Goal: Task Accomplishment & Management: Complete application form

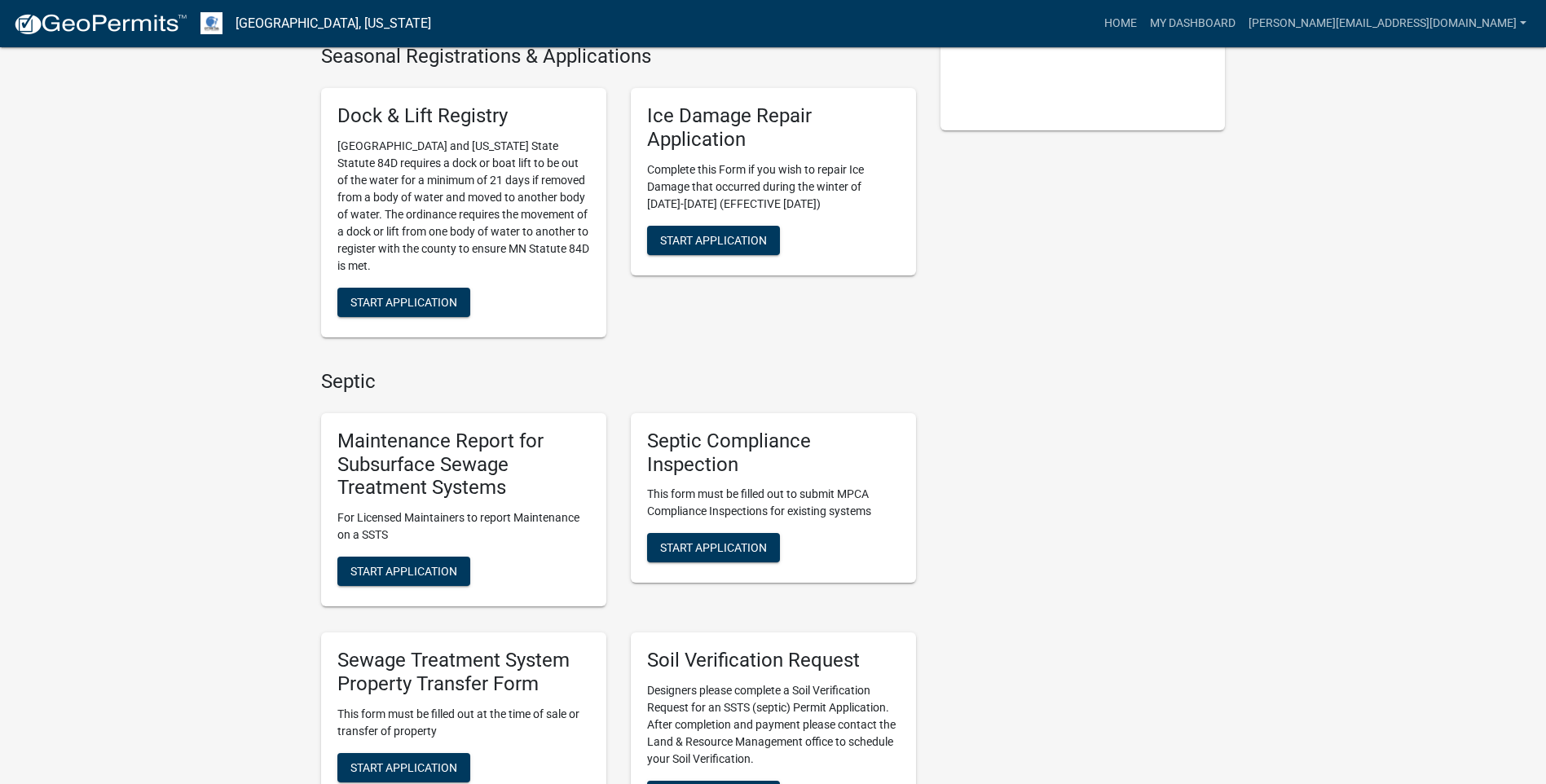
scroll to position [489, 0]
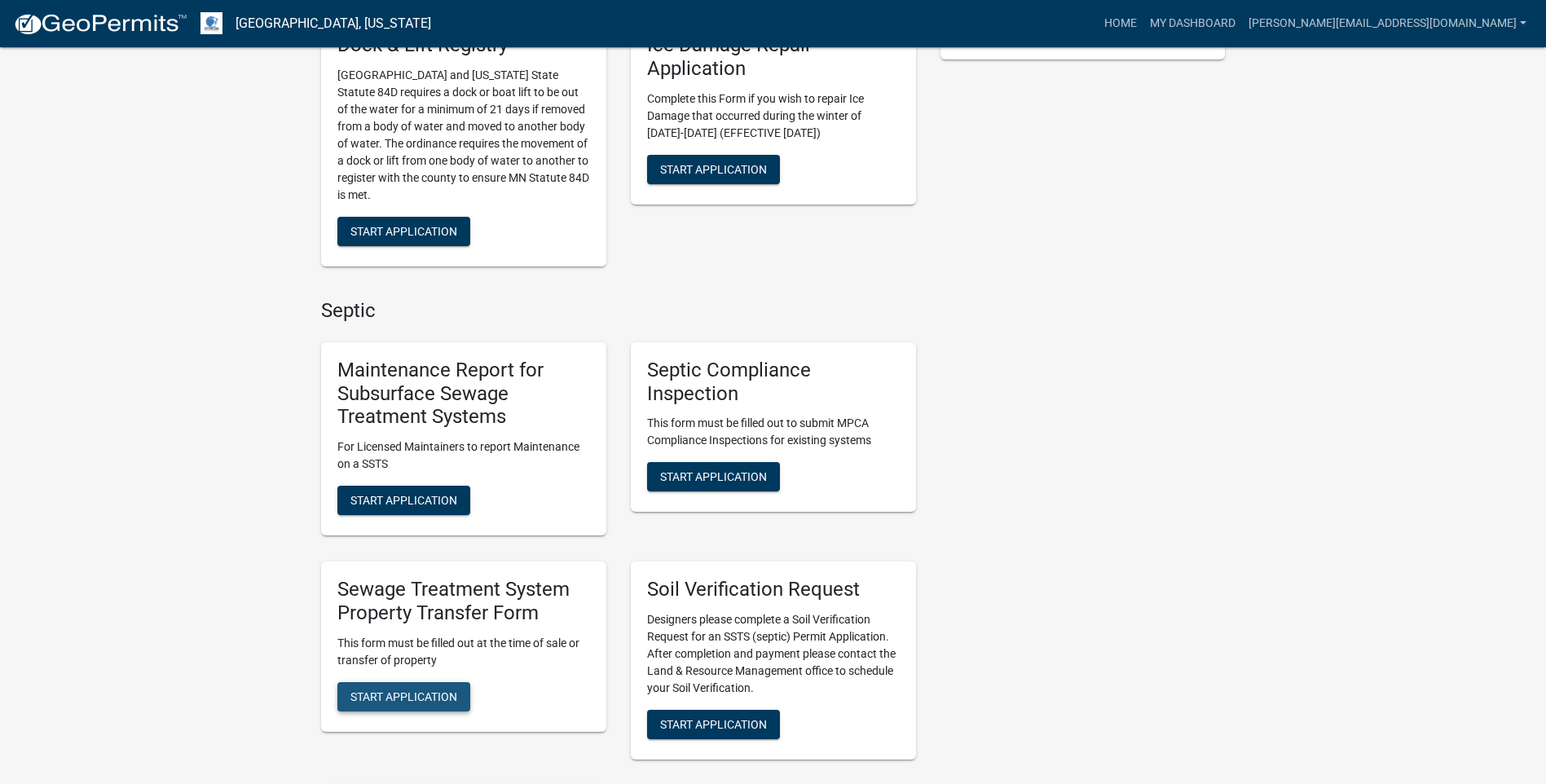
click at [419, 689] on span "Start Application" at bounding box center [403, 696] width 107 height 13
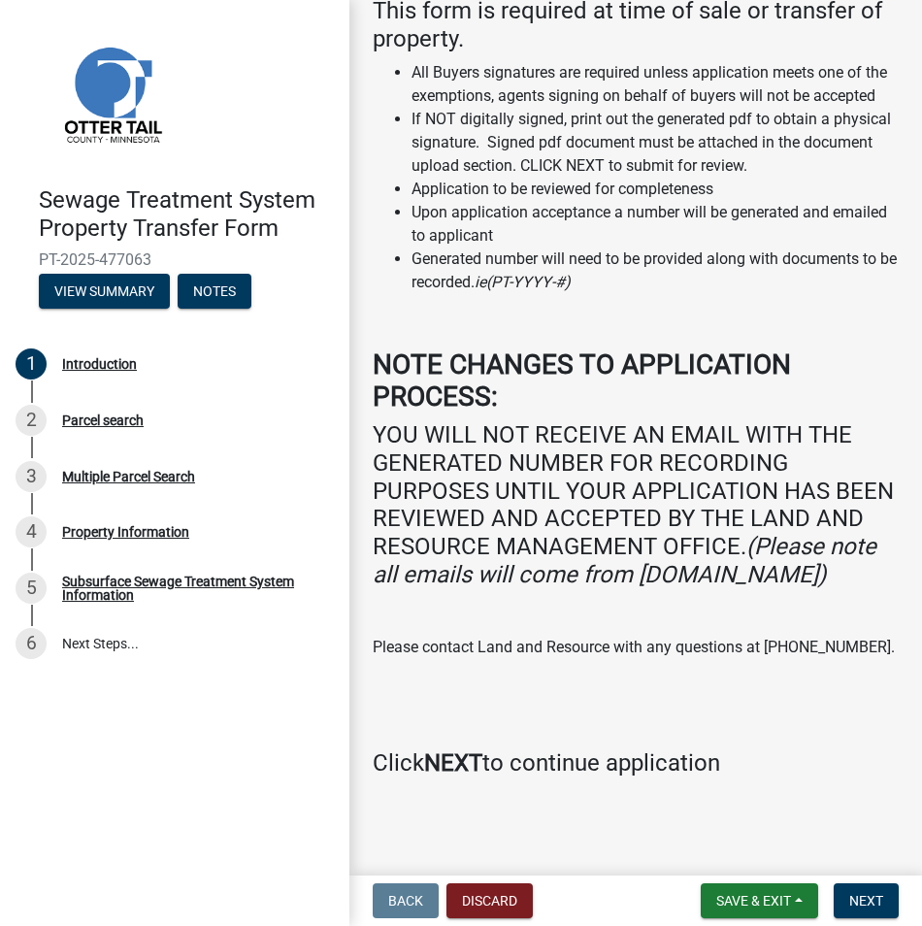
scroll to position [236, 0]
drag, startPoint x: 874, startPoint y: 898, endPoint x: 826, endPoint y: 881, distance: 50.3
click at [874, 898] on span "Next" at bounding box center [866, 901] width 34 height 16
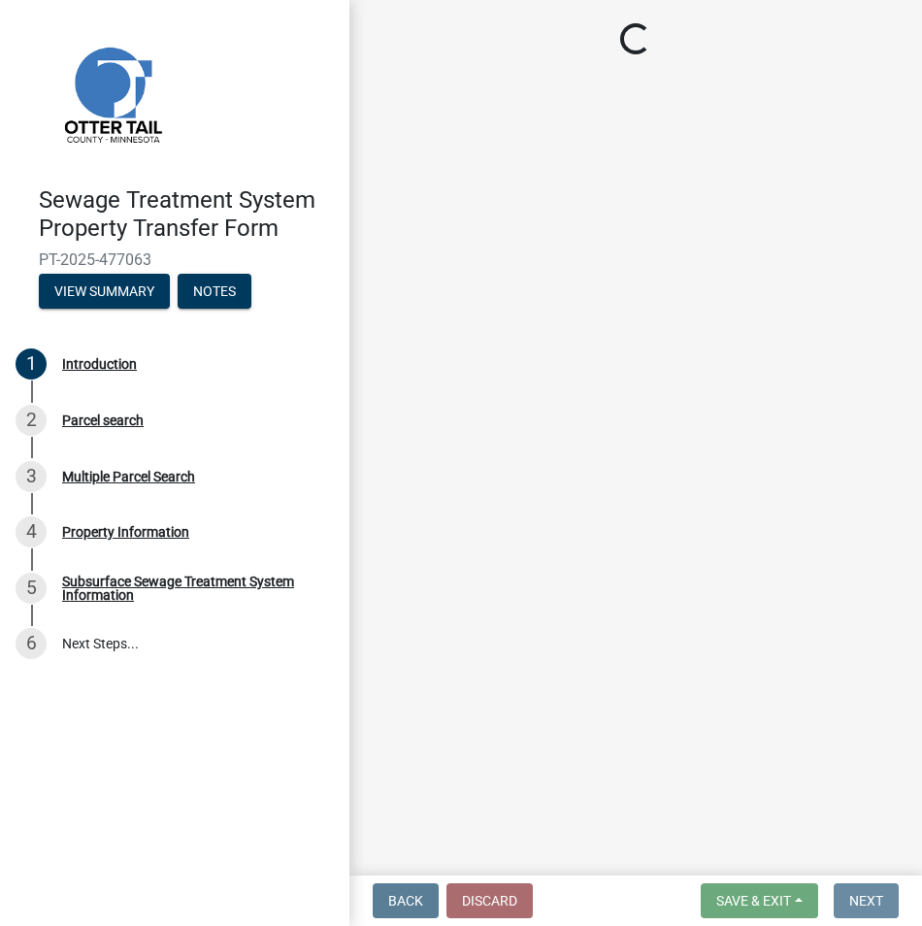
scroll to position [0, 0]
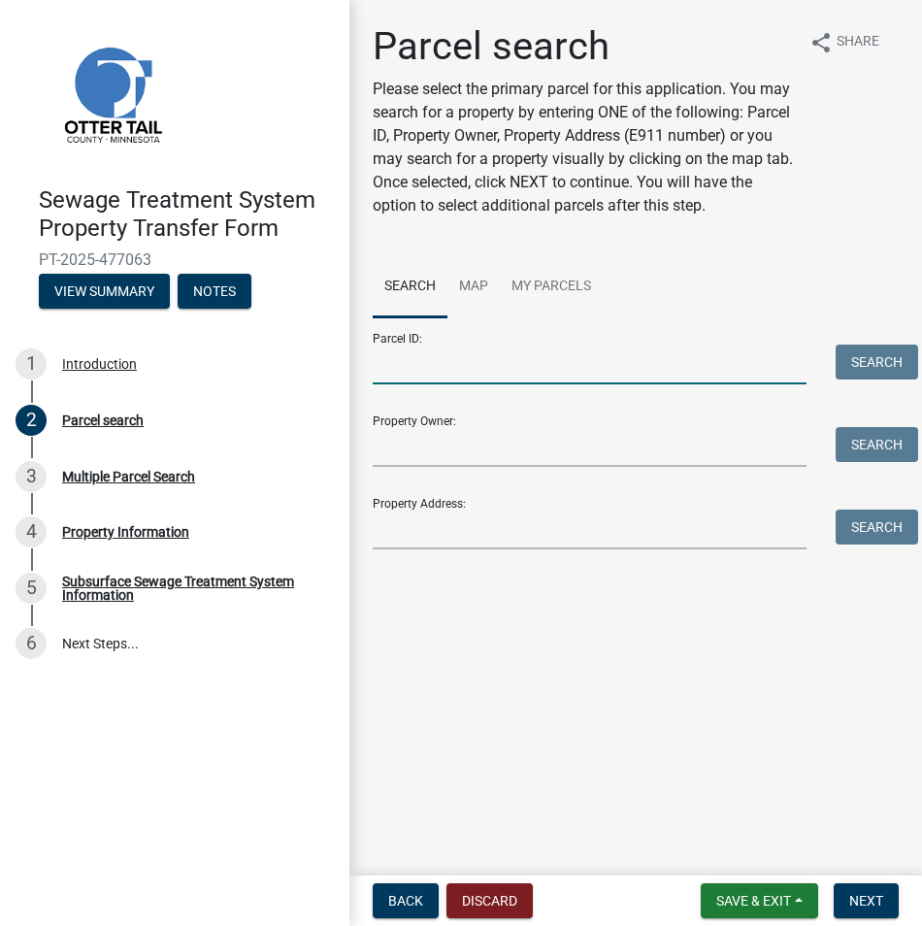
click at [394, 360] on input "Parcel ID:" at bounding box center [590, 365] width 434 height 40
paste input "29-000-99-0625-000"
type input "29-000-99-0625-000"
click at [868, 366] on button "Search" at bounding box center [877, 362] width 83 height 35
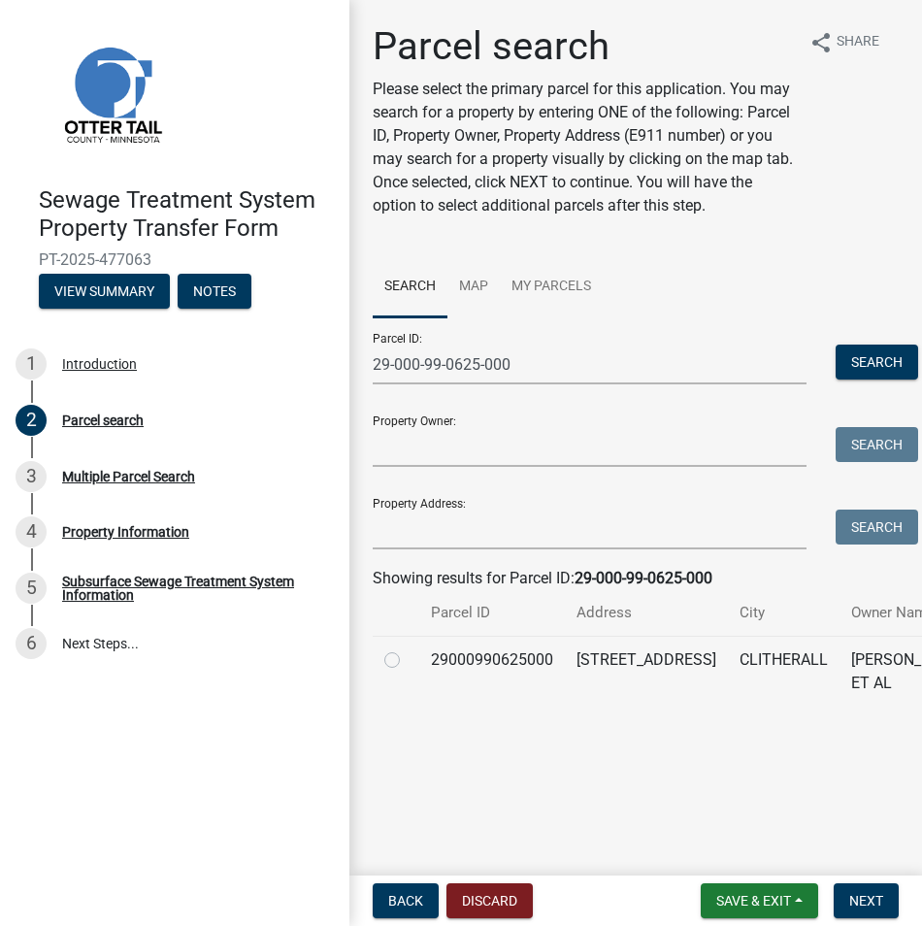
click at [408, 648] on label at bounding box center [408, 648] width 0 height 0
click at [408, 661] on input "radio" at bounding box center [414, 654] width 13 height 13
radio input "true"
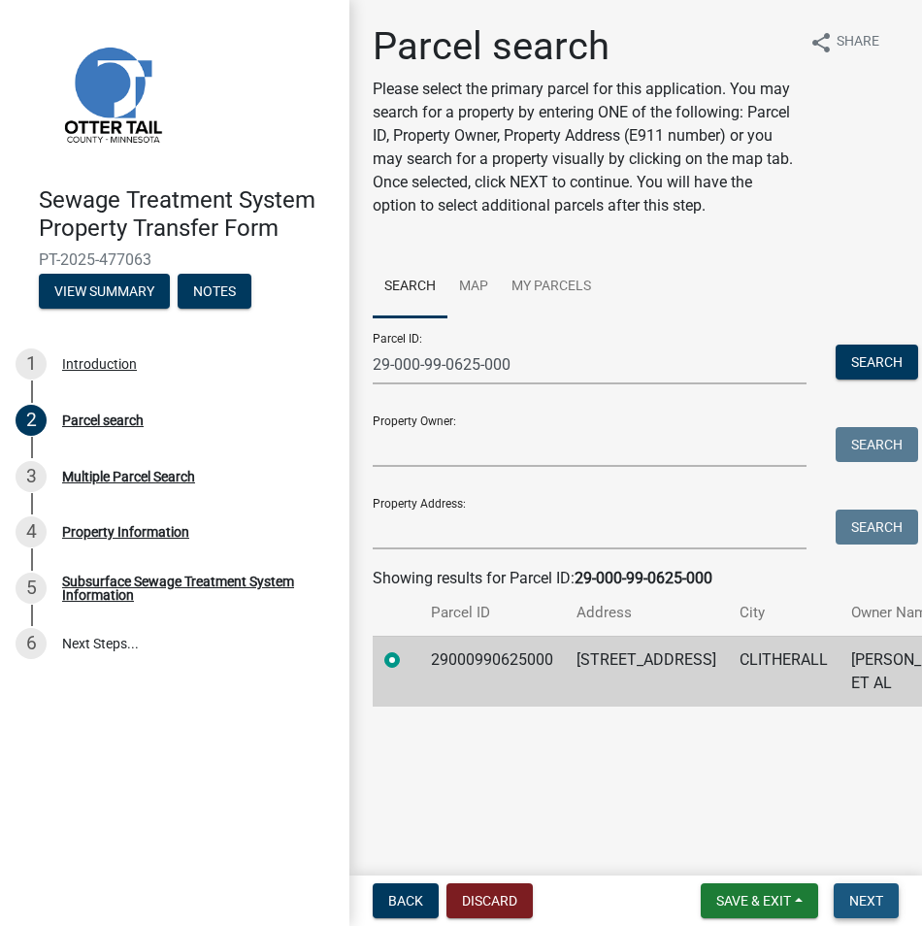
click at [860, 905] on span "Next" at bounding box center [866, 901] width 34 height 16
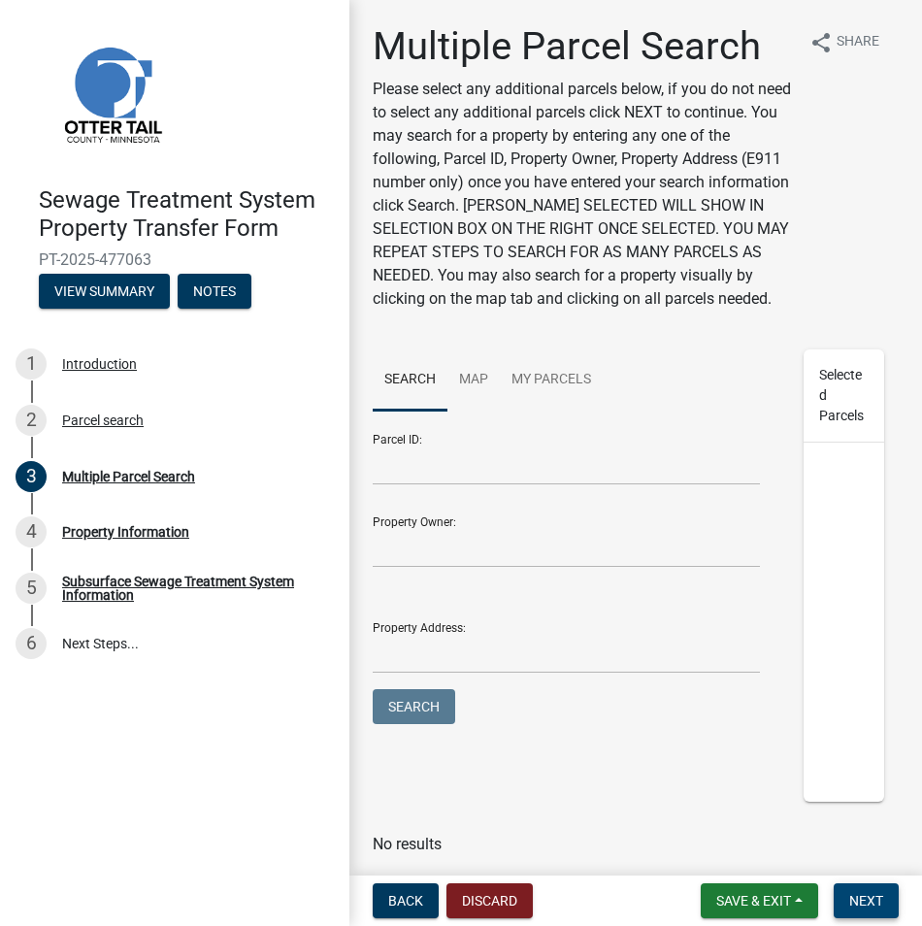
drag, startPoint x: 871, startPoint y: 907, endPoint x: 860, endPoint y: 897, distance: 14.4
click at [871, 906] on span "Next" at bounding box center [866, 901] width 34 height 16
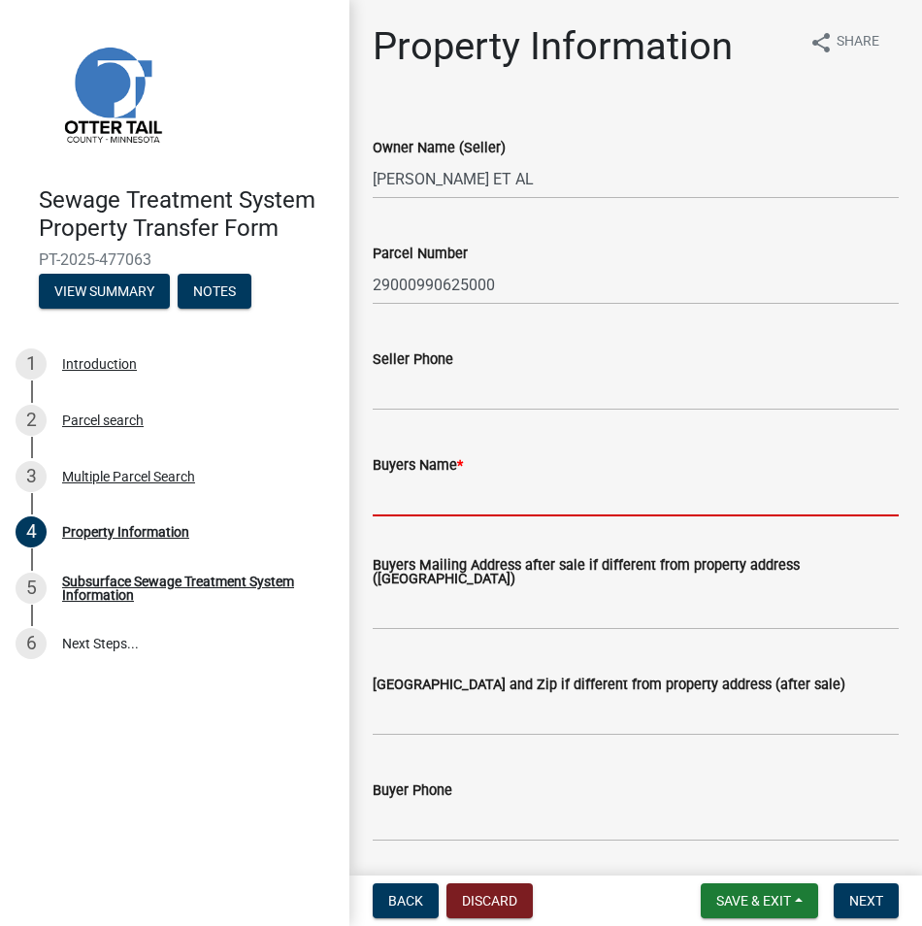
click at [409, 490] on input "Buyers Name *" at bounding box center [636, 497] width 526 height 40
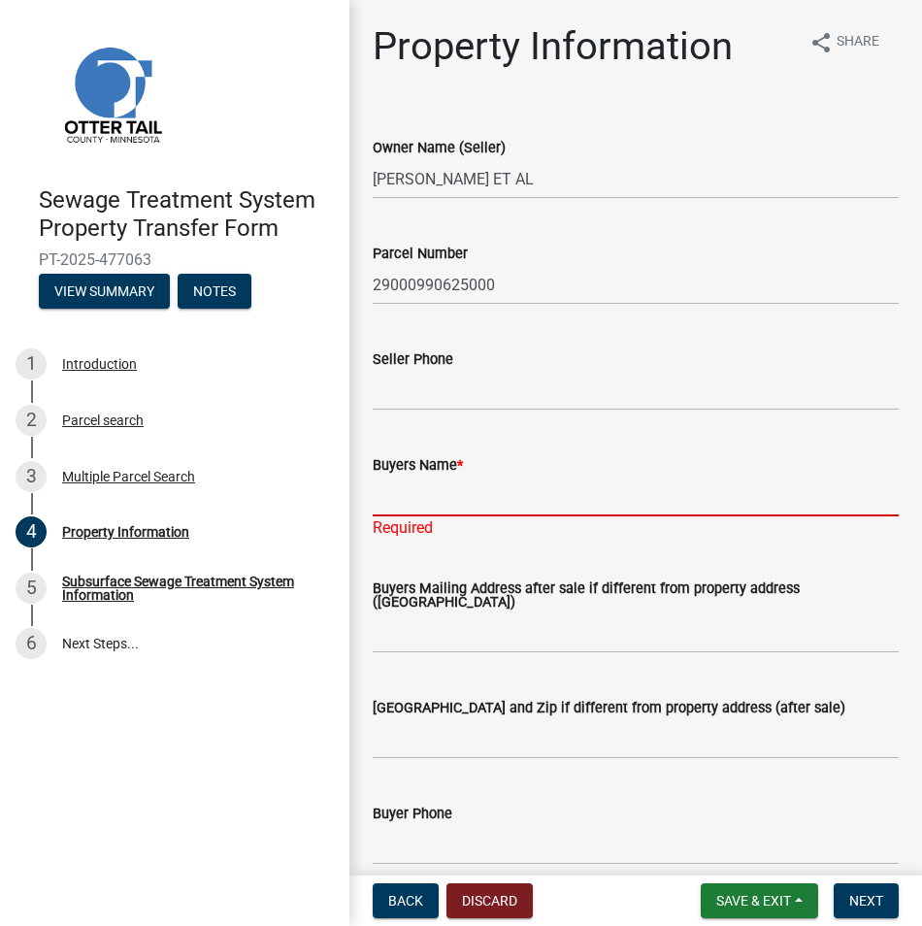
click at [403, 501] on input "Buyers Name *" at bounding box center [636, 497] width 526 height 40
paste input "[PERSON_NAME] and [PERSON_NAME]"
click at [436, 495] on input "[PERSON_NAME] and [PERSON_NAME]" at bounding box center [636, 497] width 526 height 40
type input "[PERSON_NAME] and [PERSON_NAME]"
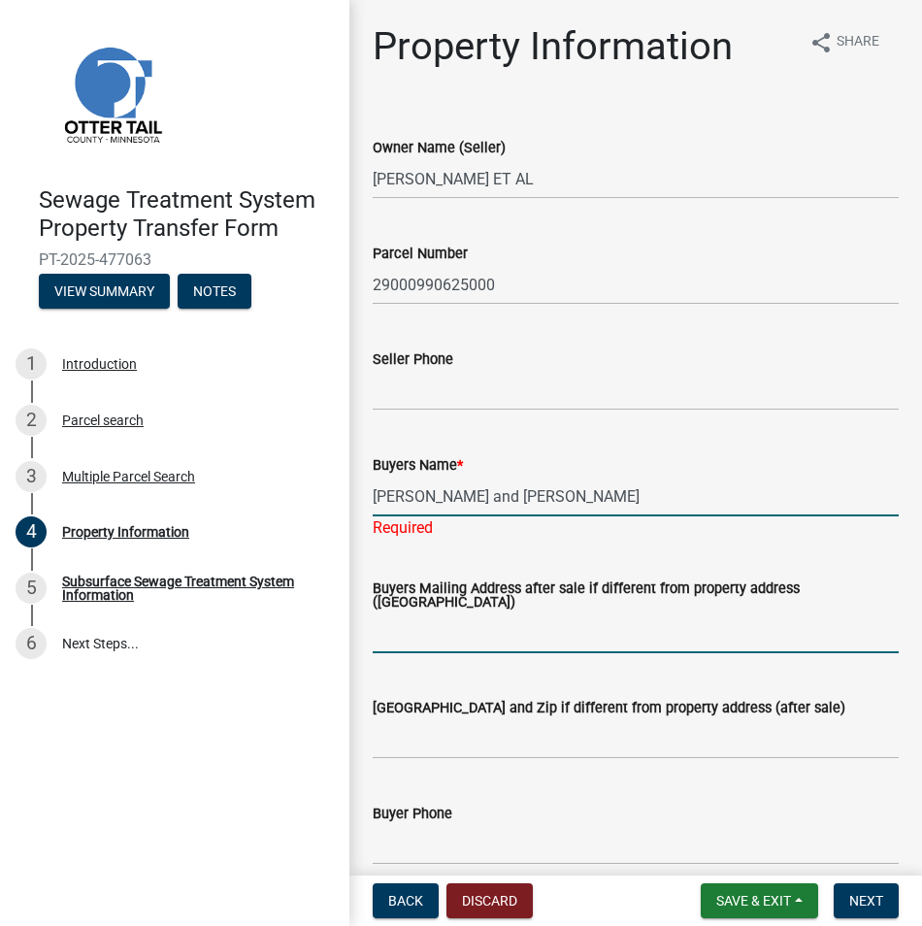
click at [393, 629] on input "Buyers Mailing Address after sale if different from property address ([GEOGRAPH…" at bounding box center [636, 633] width 526 height 40
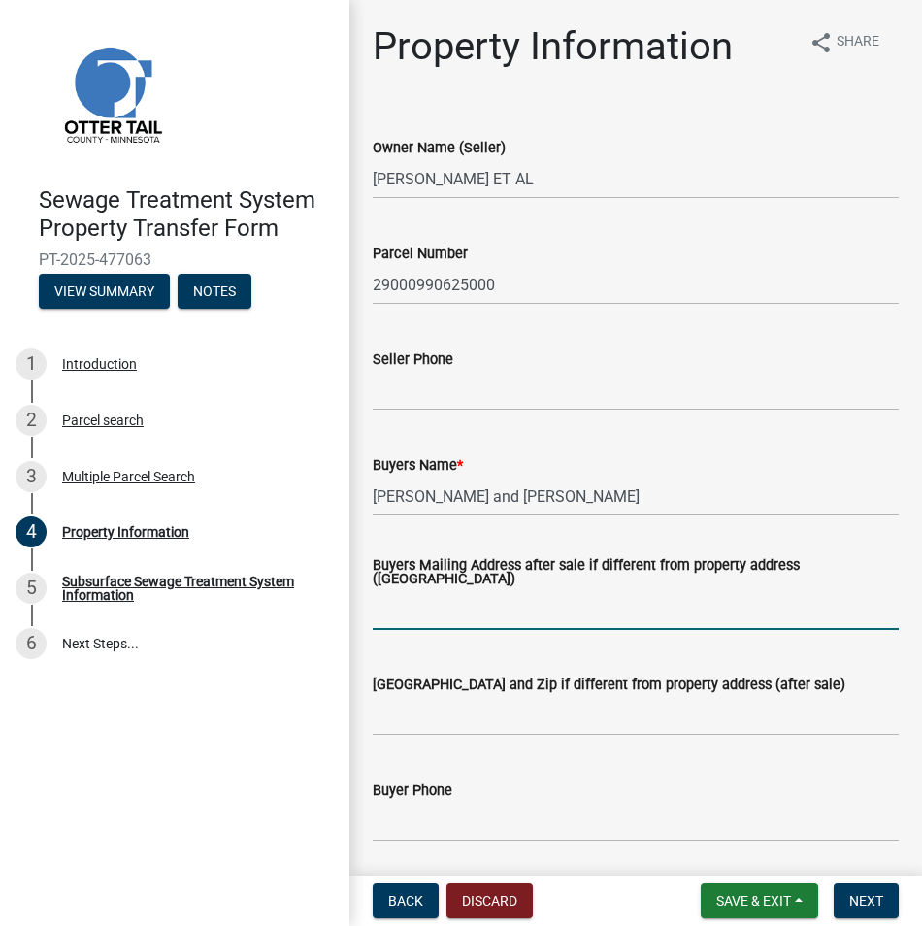
drag, startPoint x: 411, startPoint y: 609, endPoint x: 397, endPoint y: 638, distance: 32.1
click at [410, 609] on input "Buyers Mailing Address after sale if different from property address ([GEOGRAPH…" at bounding box center [636, 610] width 526 height 40
paste input "[STREET_ADDRESS]"
type input "[STREET_ADDRESS]"
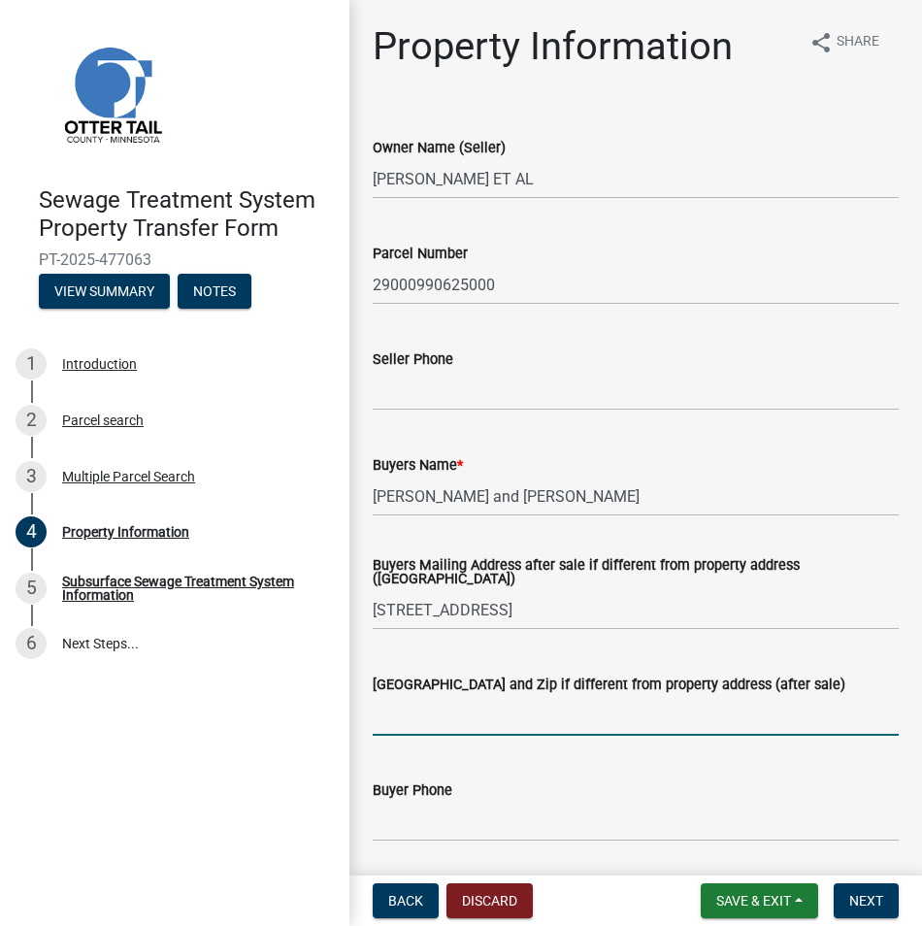
click at [400, 710] on input "[GEOGRAPHIC_DATA] and Zip if different from property address (after sale)" at bounding box center [636, 716] width 526 height 40
paste input "[GEOGRAPHIC_DATA], [GEOGRAPHIC_DATA] 56256"
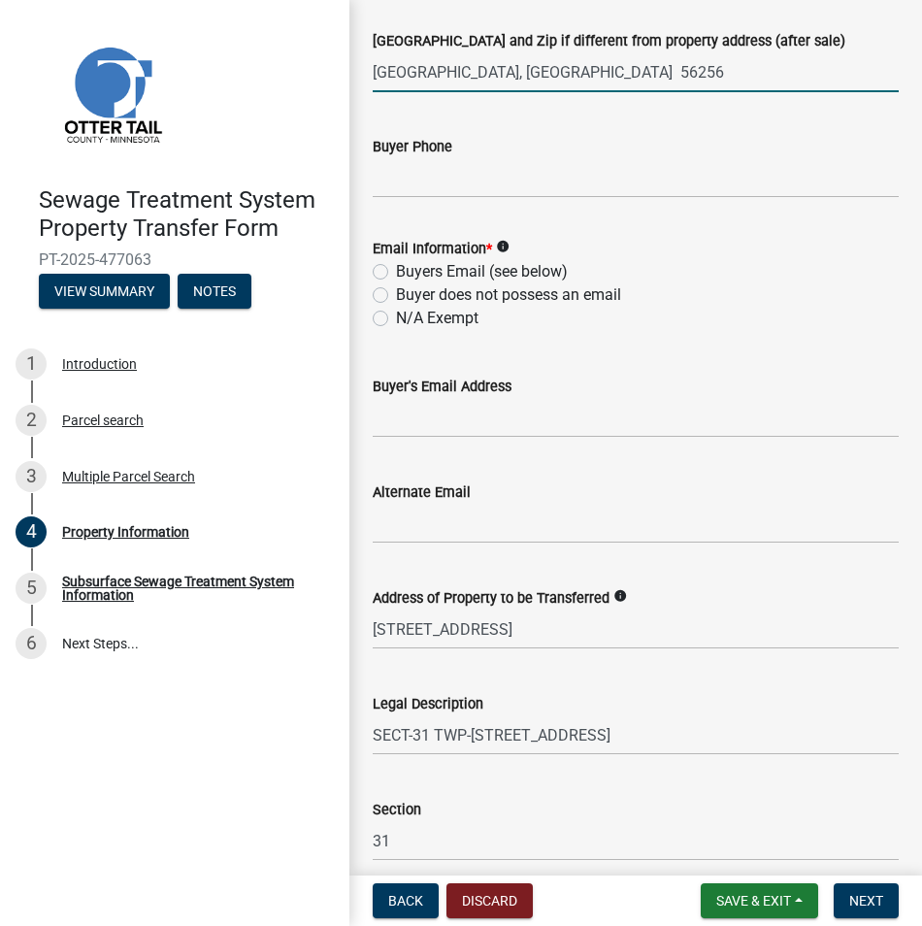
scroll to position [643, 0]
type input "[GEOGRAPHIC_DATA], [GEOGRAPHIC_DATA] 56256"
click at [396, 275] on label "Buyers Email (see below)" at bounding box center [482, 272] width 172 height 23
click at [396, 274] on input "Buyers Email (see below)" at bounding box center [402, 267] width 13 height 13
radio input "true"
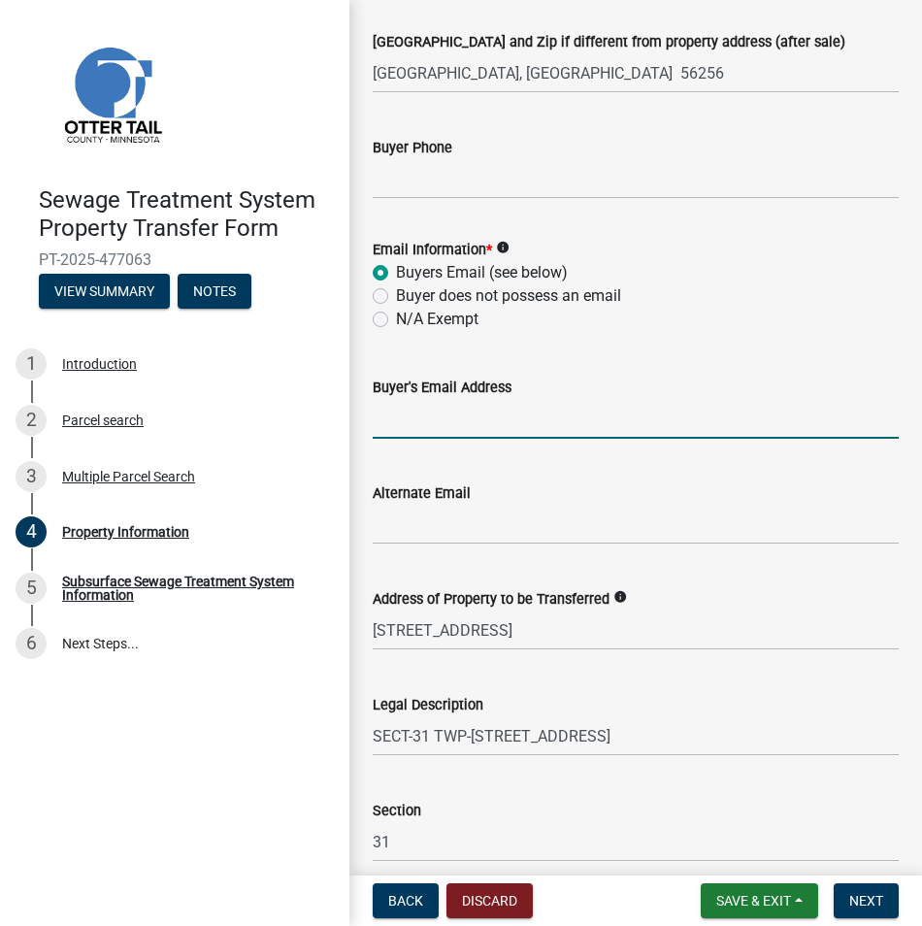
click at [516, 421] on input "Buyer's Email Address" at bounding box center [636, 419] width 526 height 40
paste input "[EMAIL_ADDRESS][DOMAIN_NAME]"
type input "[EMAIL_ADDRESS][DOMAIN_NAME]"
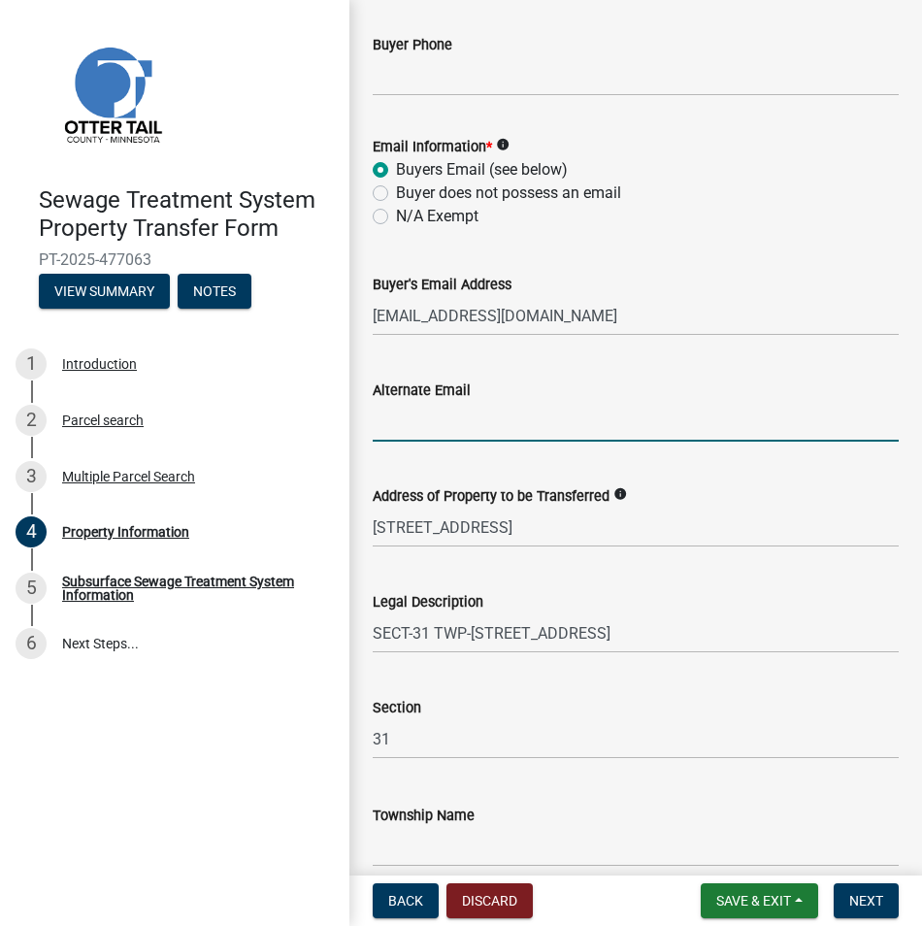
scroll to position [837, 0]
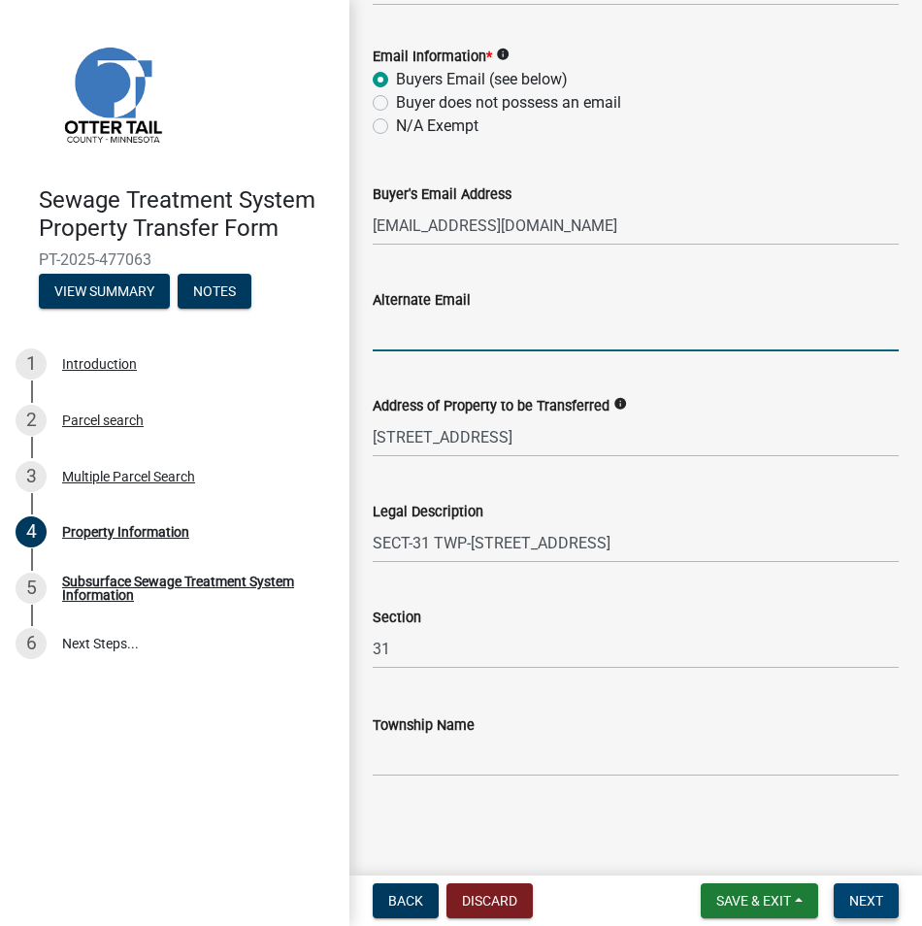
click at [876, 902] on span "Next" at bounding box center [866, 901] width 34 height 16
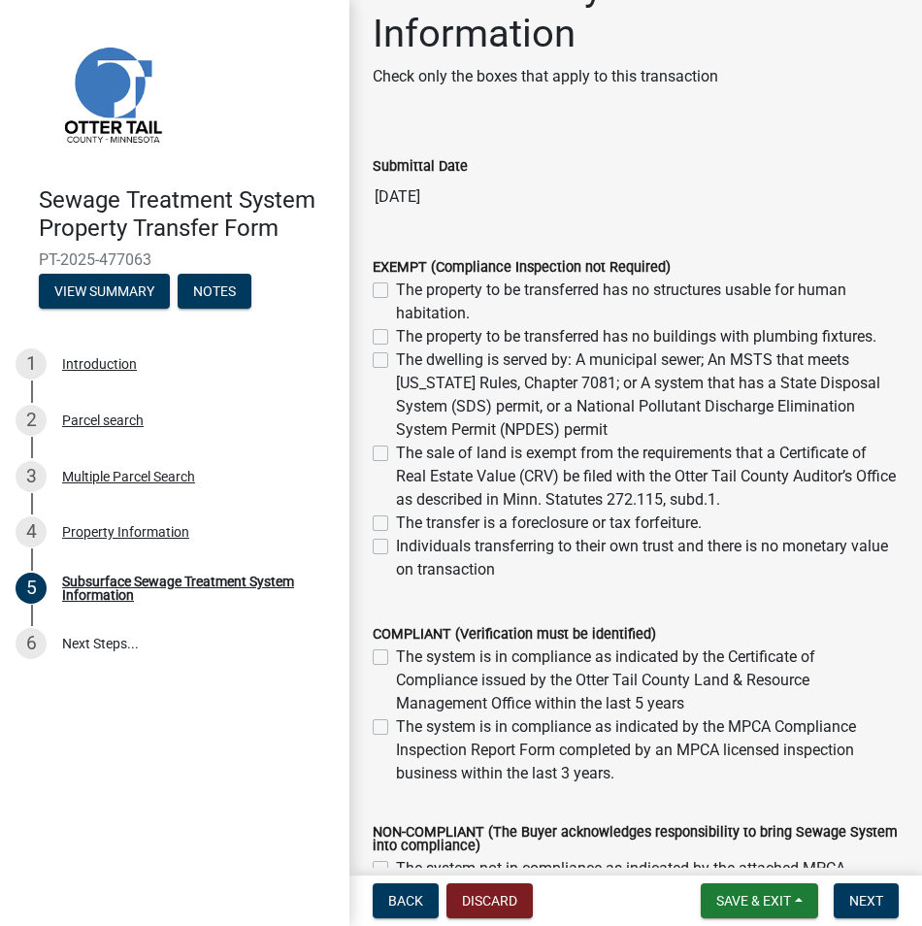
scroll to position [291, 0]
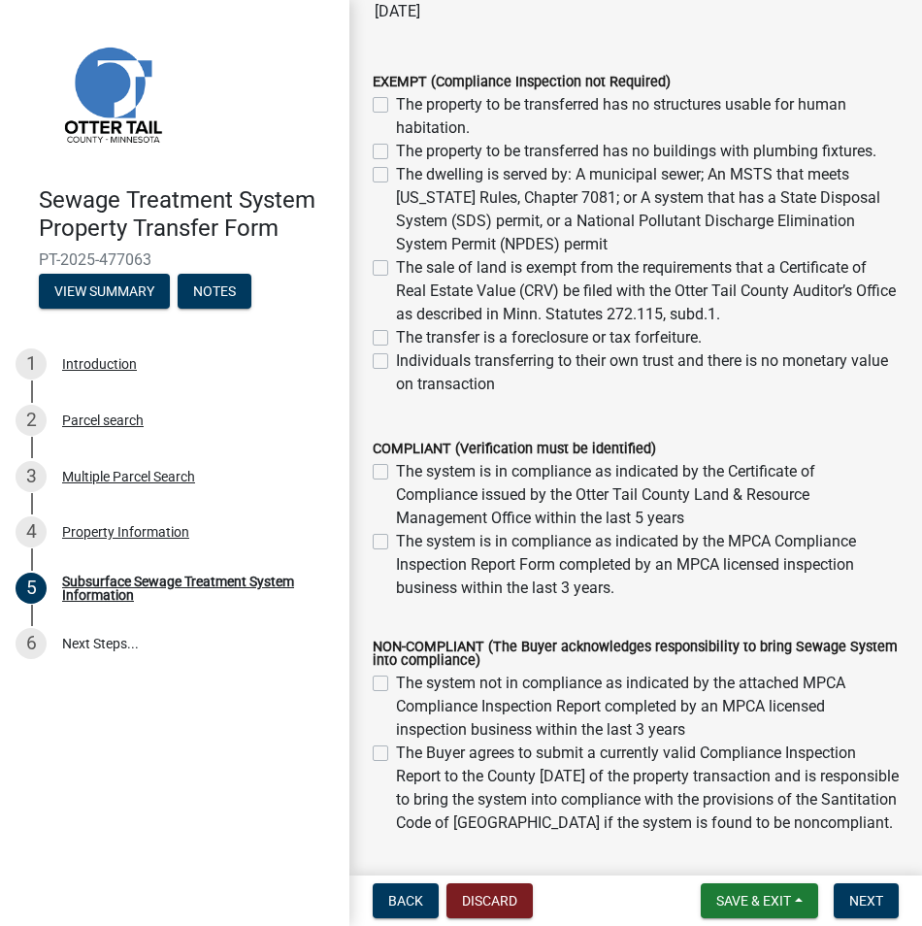
click at [396, 543] on label "The system is in compliance as indicated by the MPCA Compliance Inspection Repo…" at bounding box center [647, 565] width 503 height 70
click at [396, 543] on input "The system is in compliance as indicated by the MPCA Compliance Inspection Repo…" at bounding box center [402, 536] width 13 height 13
checkbox input "true"
checkbox input "false"
checkbox input "true"
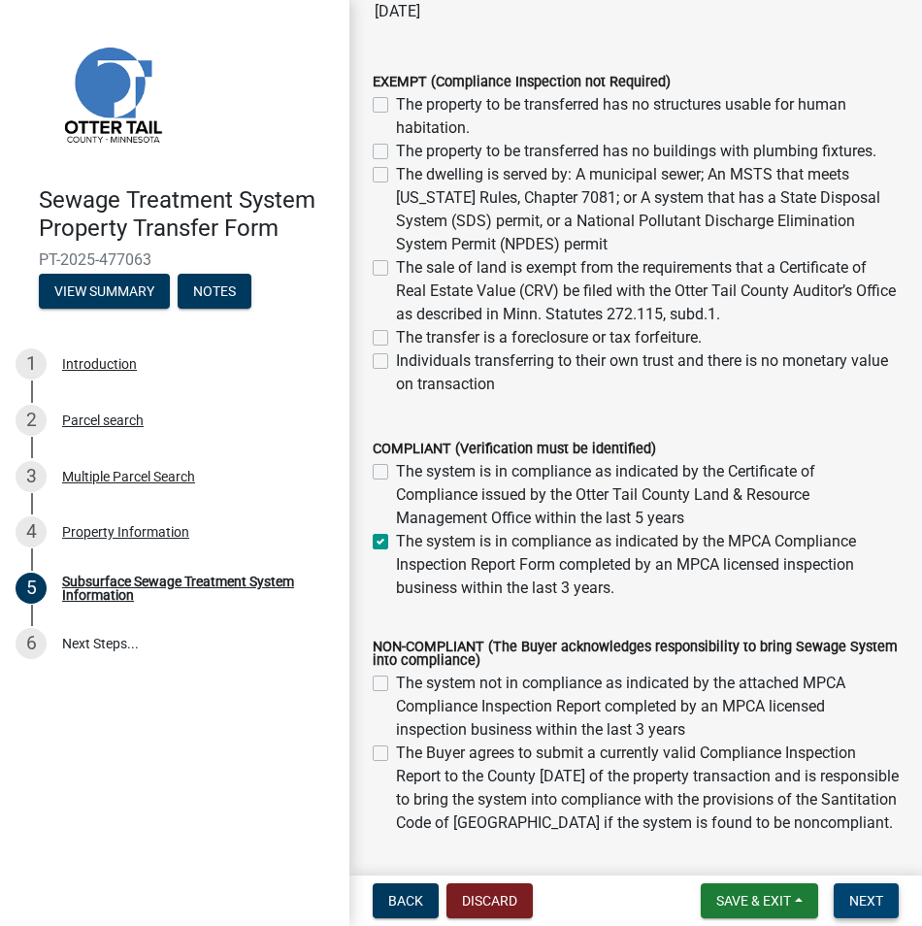
click at [860, 897] on span "Next" at bounding box center [866, 901] width 34 height 16
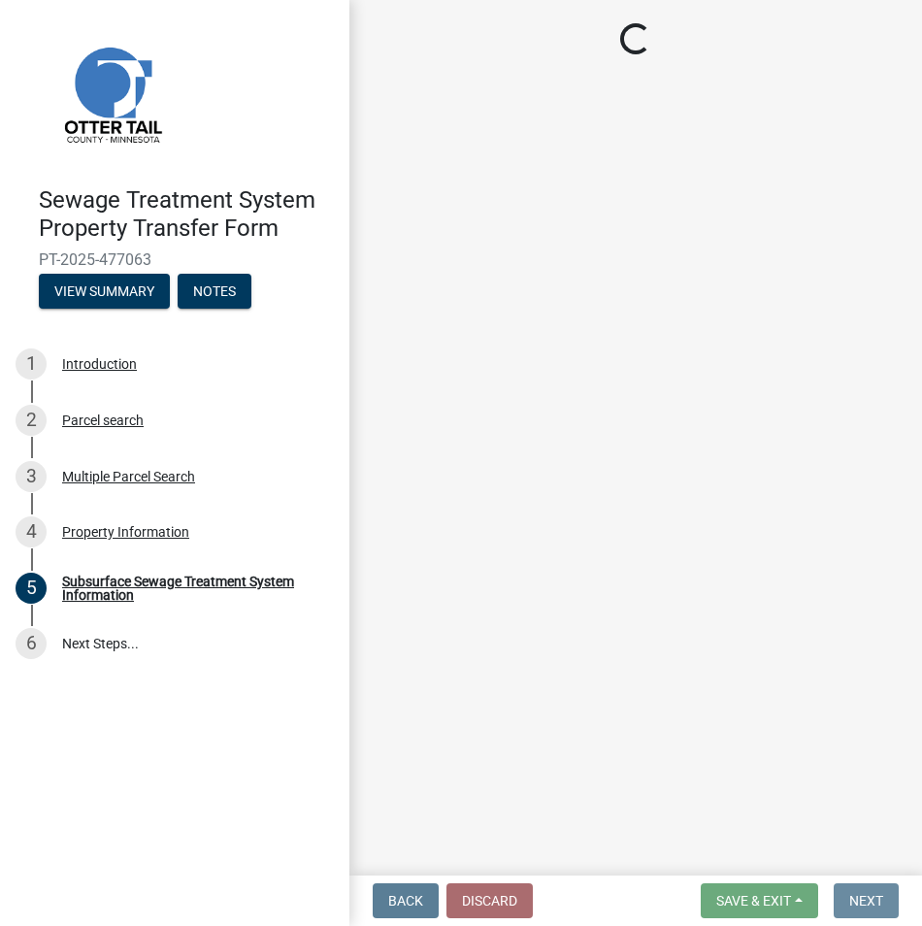
scroll to position [0, 0]
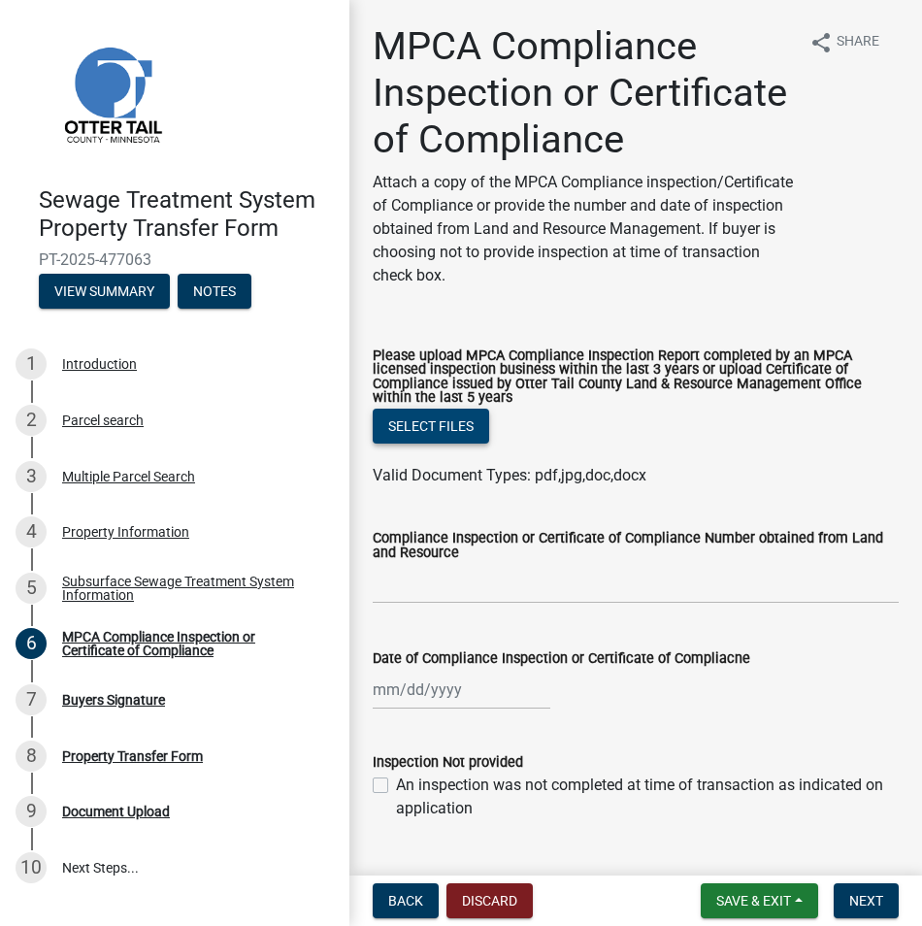
click at [428, 444] on button "Select files" at bounding box center [431, 426] width 116 height 35
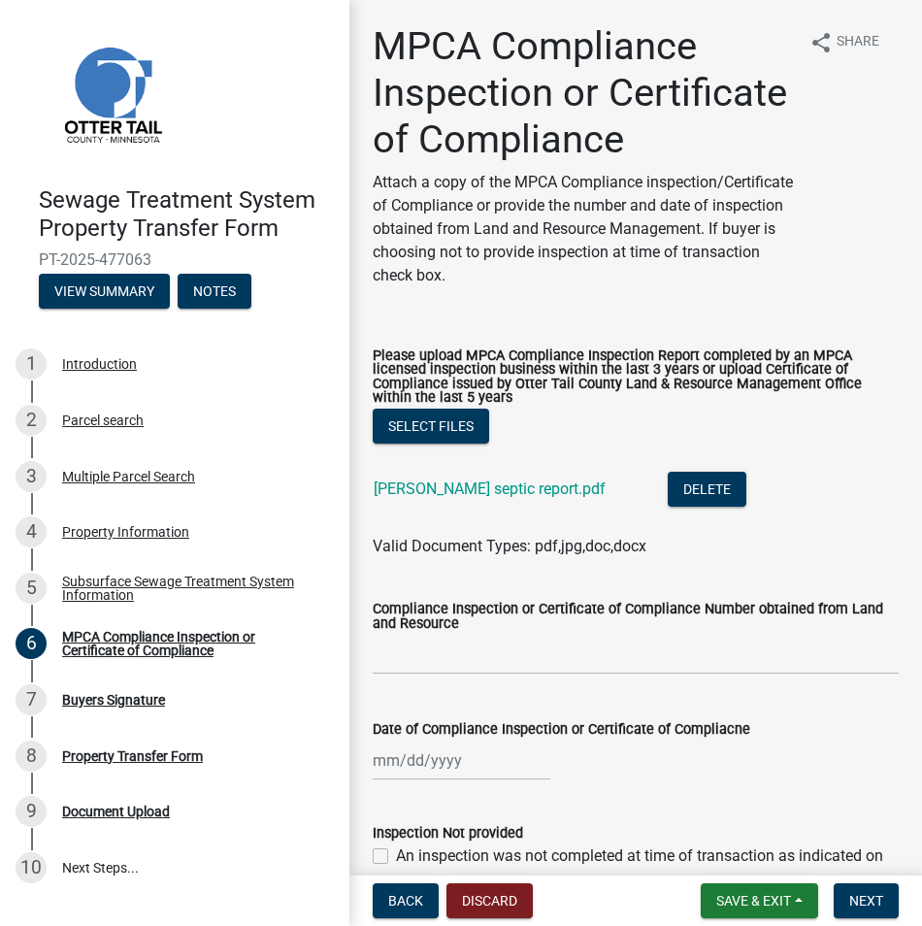
click at [449, 780] on div at bounding box center [462, 761] width 178 height 40
select select "9"
select select "2025"
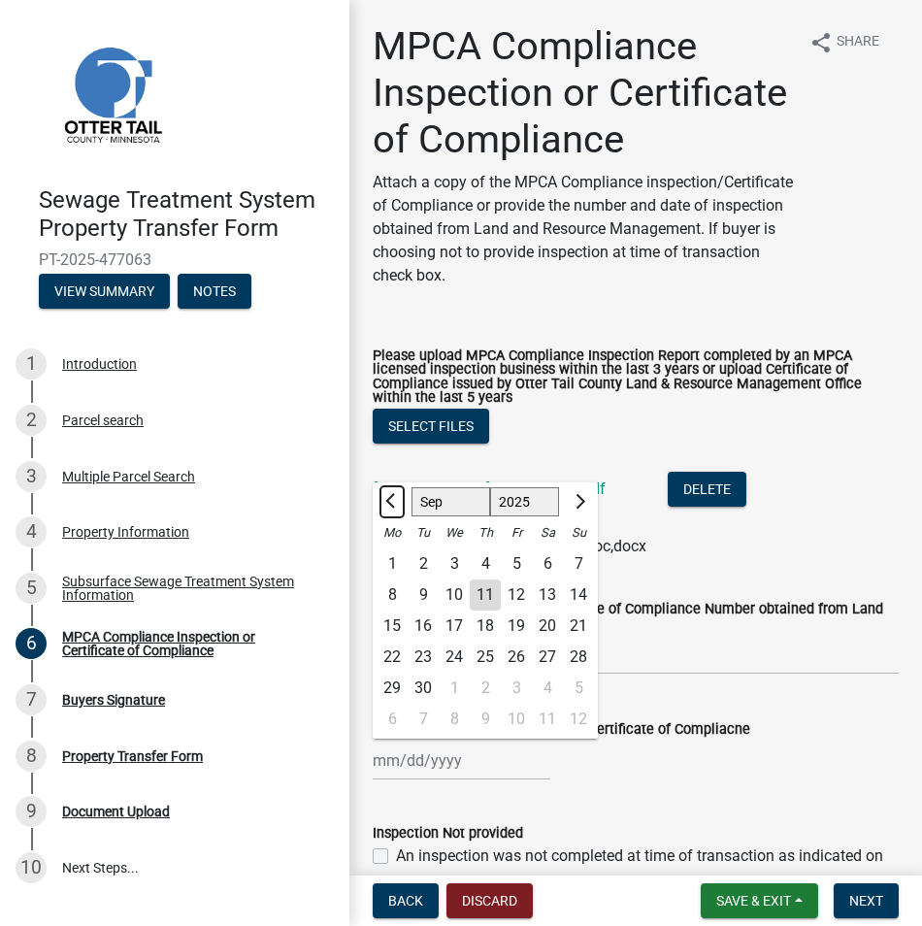
click at [390, 508] on span "Previous month" at bounding box center [392, 500] width 15 height 15
select select "5"
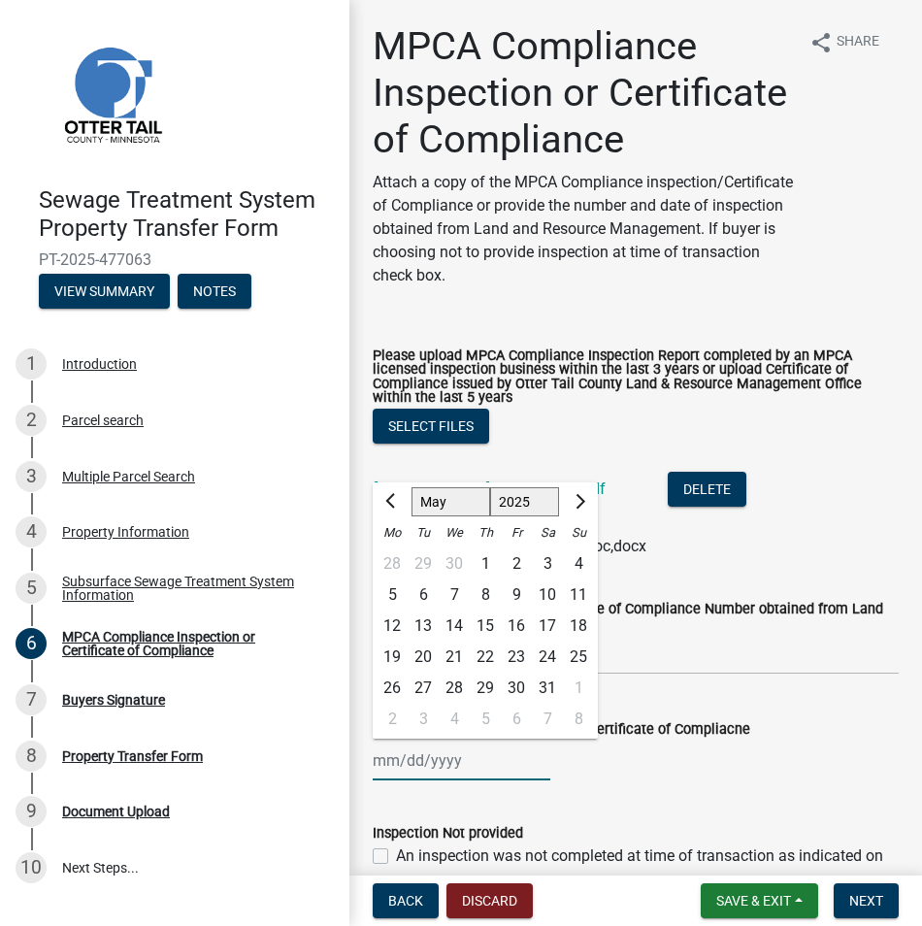
click at [438, 516] on select "Jan Feb Mar Apr May Jun [DATE] Aug Sep Oct Nov Dec" at bounding box center [451, 501] width 79 height 29
click at [412, 516] on select "Jan Feb Mar Apr May Jun [DATE] Aug Sep Oct Nov Dec" at bounding box center [451, 501] width 79 height 29
click at [818, 527] on li "[PERSON_NAME] septic report.pdf Delete" at bounding box center [636, 491] width 526 height 71
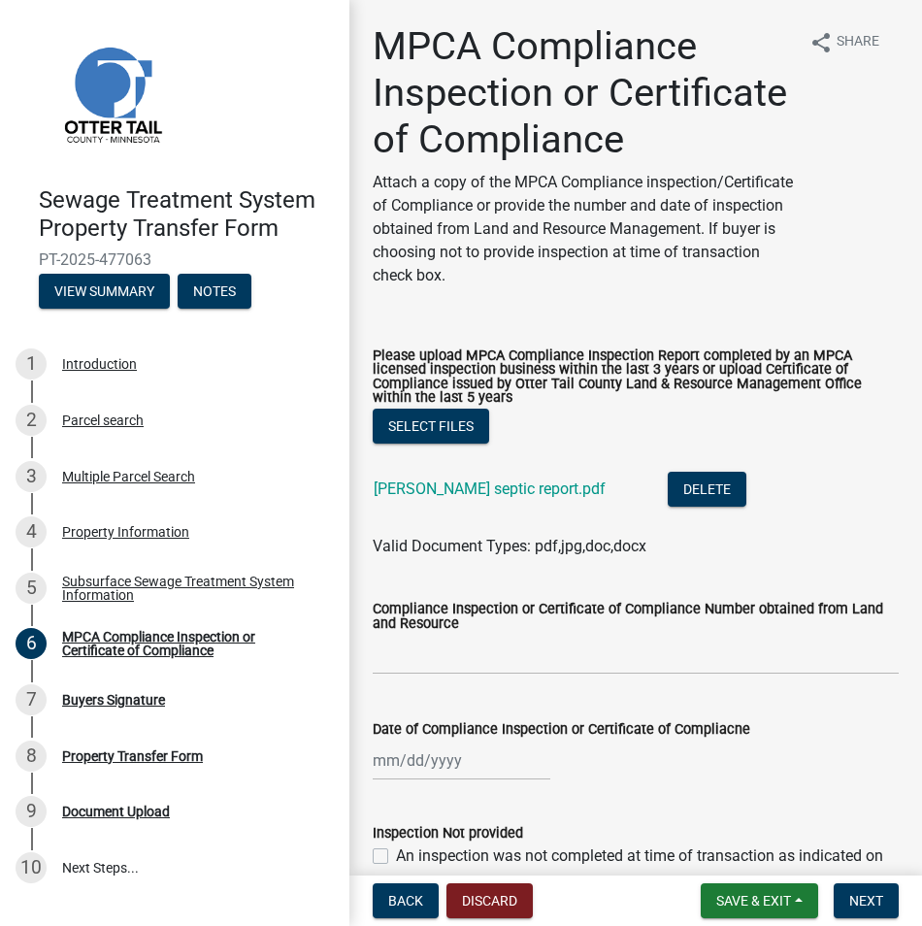
select select "9"
select select "2025"
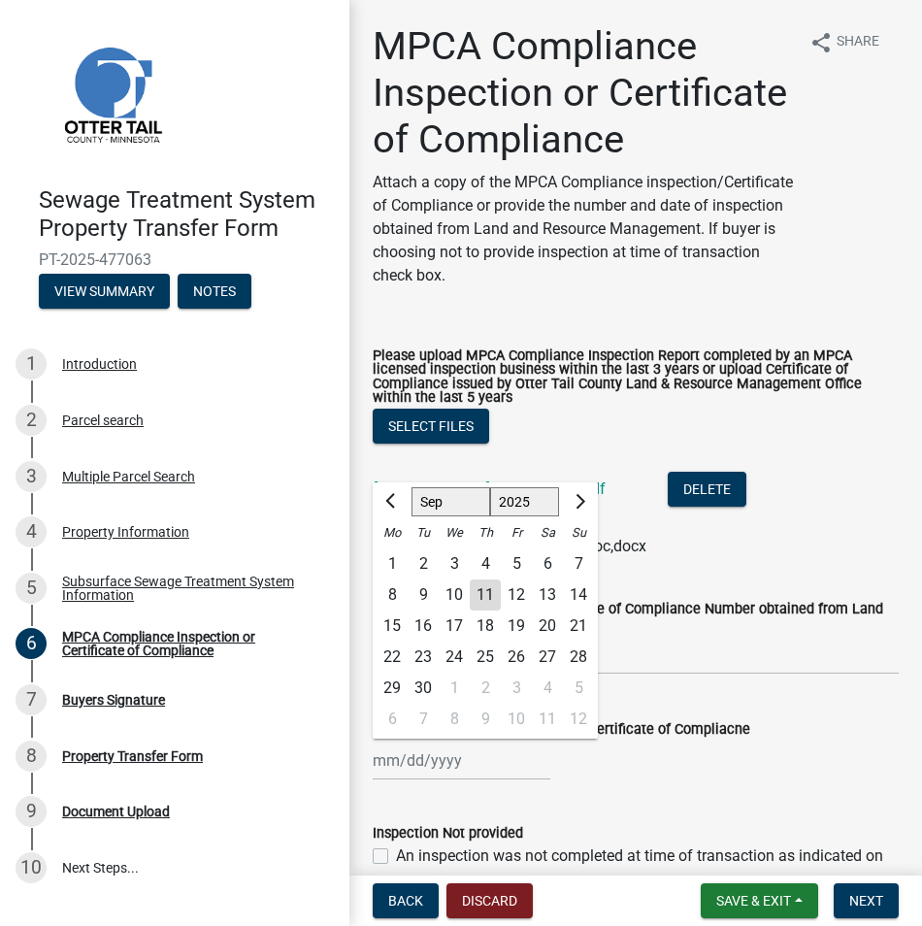
click at [400, 780] on div "[PERSON_NAME] Feb Mar Apr [PERSON_NAME][DATE] Oct Nov [DATE] 1526 1527 1528 152…" at bounding box center [462, 761] width 178 height 40
click at [390, 508] on span "Previous month" at bounding box center [392, 500] width 15 height 15
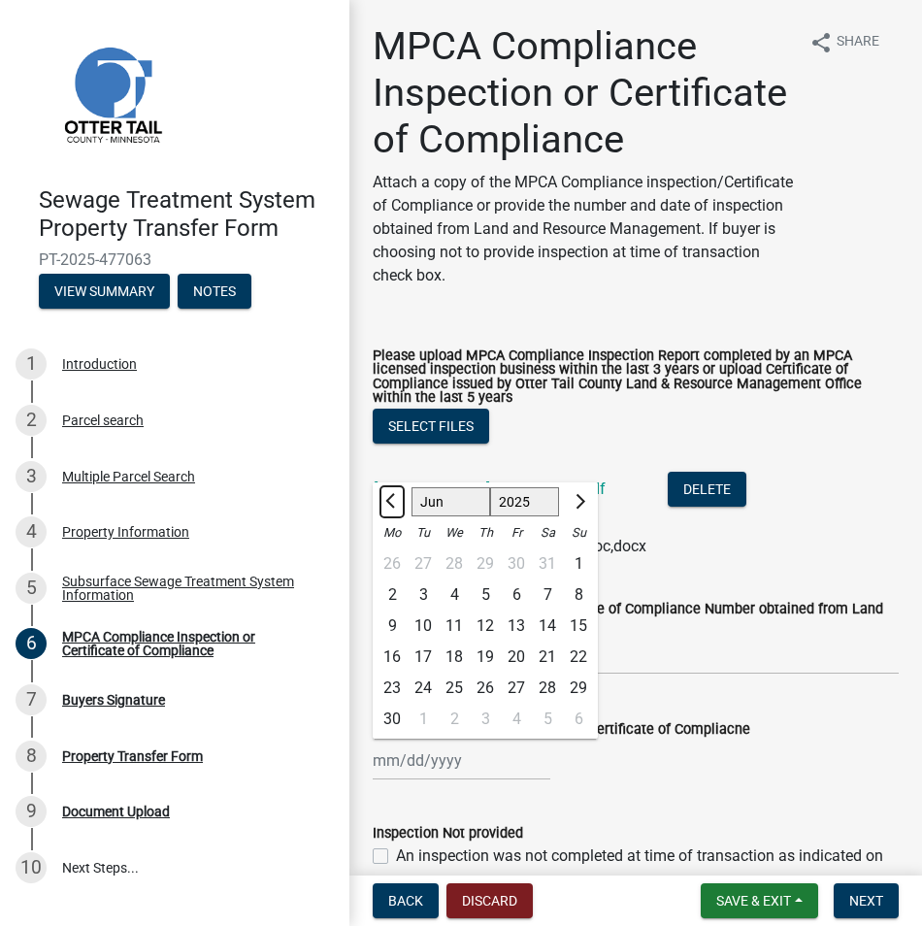
select select "5"
click at [488, 704] on div "29" at bounding box center [485, 688] width 31 height 31
type input "[DATE]"
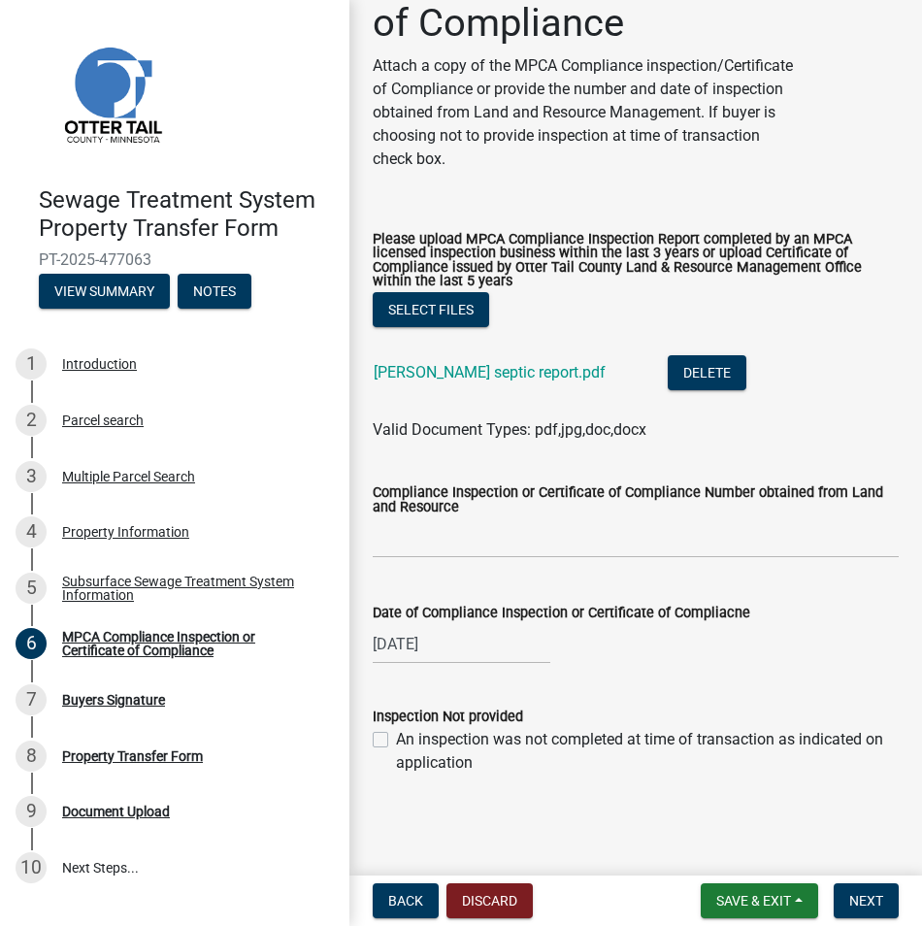
scroll to position [165, 0]
click at [868, 896] on span "Next" at bounding box center [866, 901] width 34 height 16
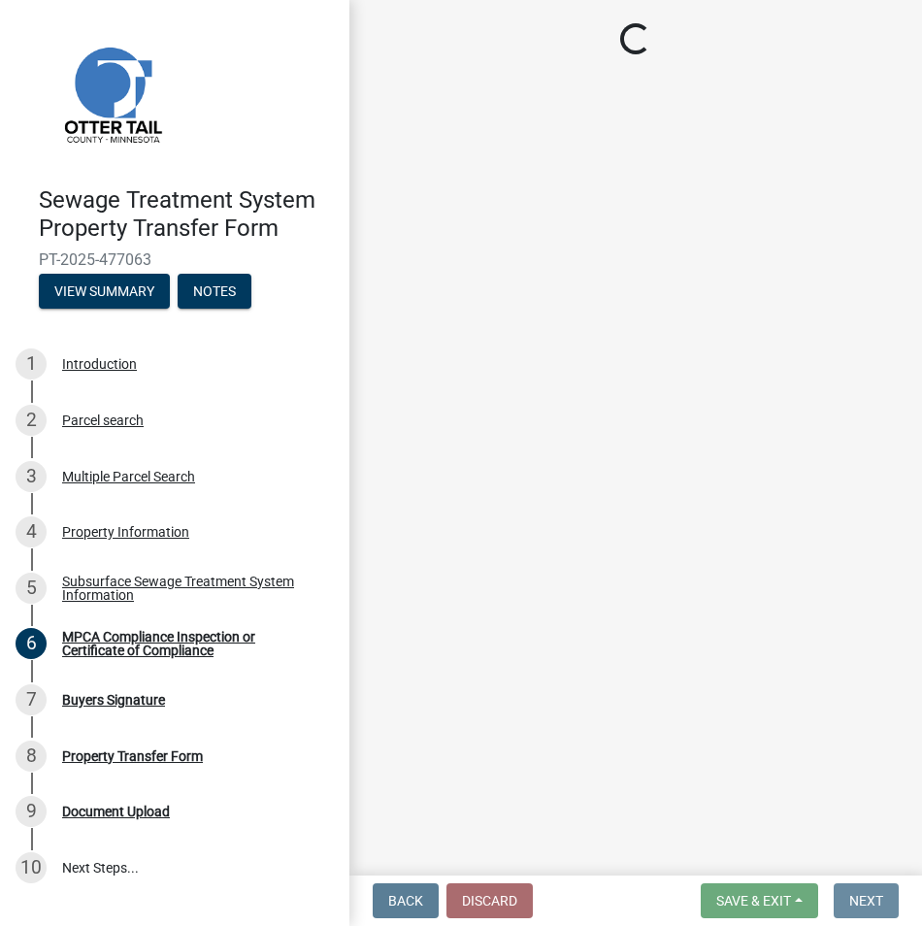
scroll to position [0, 0]
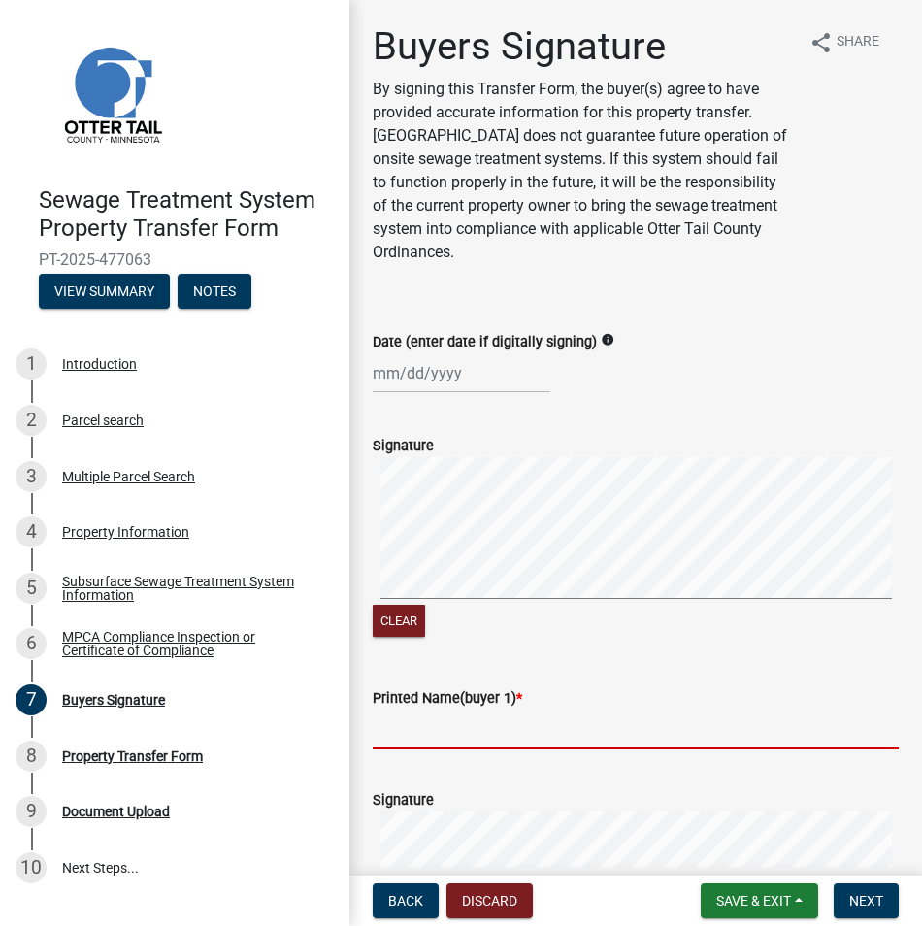
click at [401, 730] on input "Printed Name(buyer 1) *" at bounding box center [636, 730] width 526 height 40
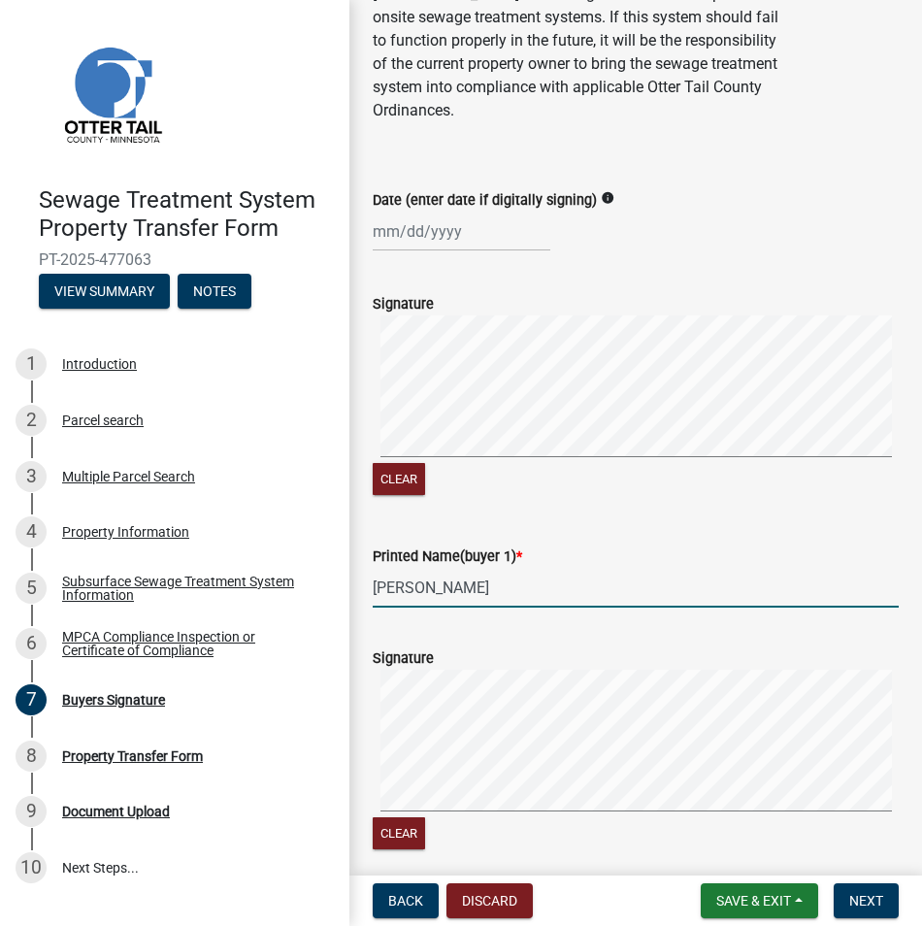
scroll to position [485, 0]
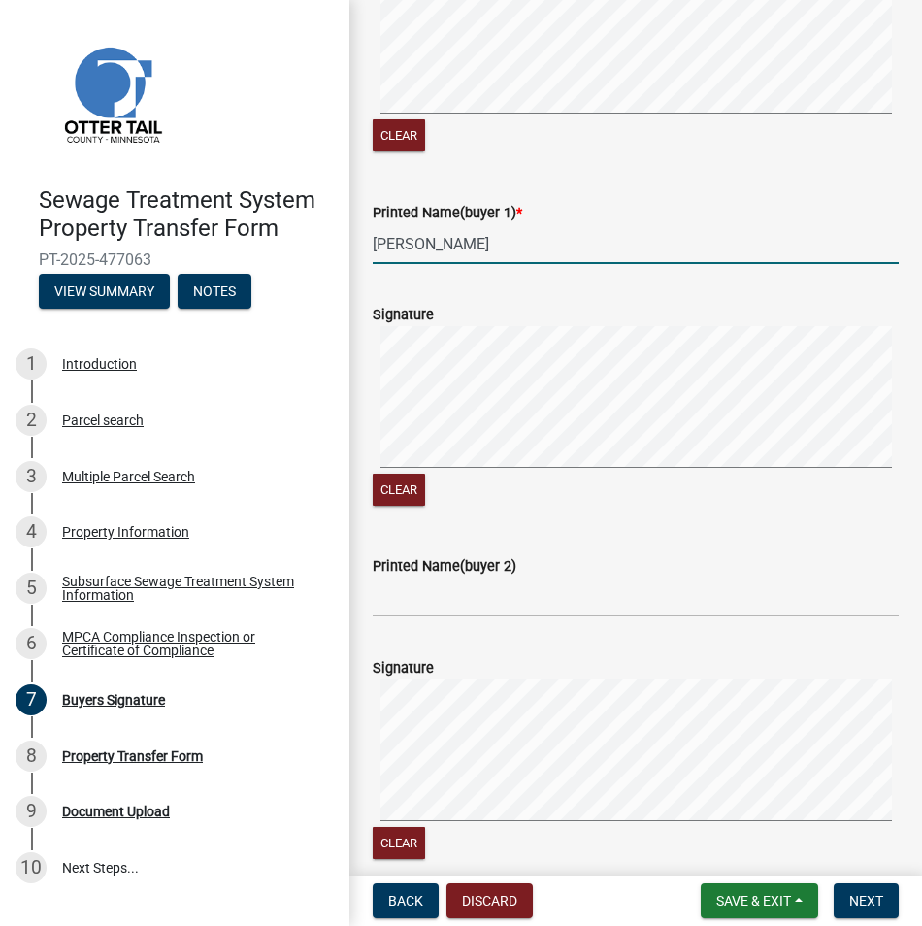
type input "[PERSON_NAME]"
click at [392, 597] on input "Printed Name(buyer 2)" at bounding box center [636, 598] width 526 height 40
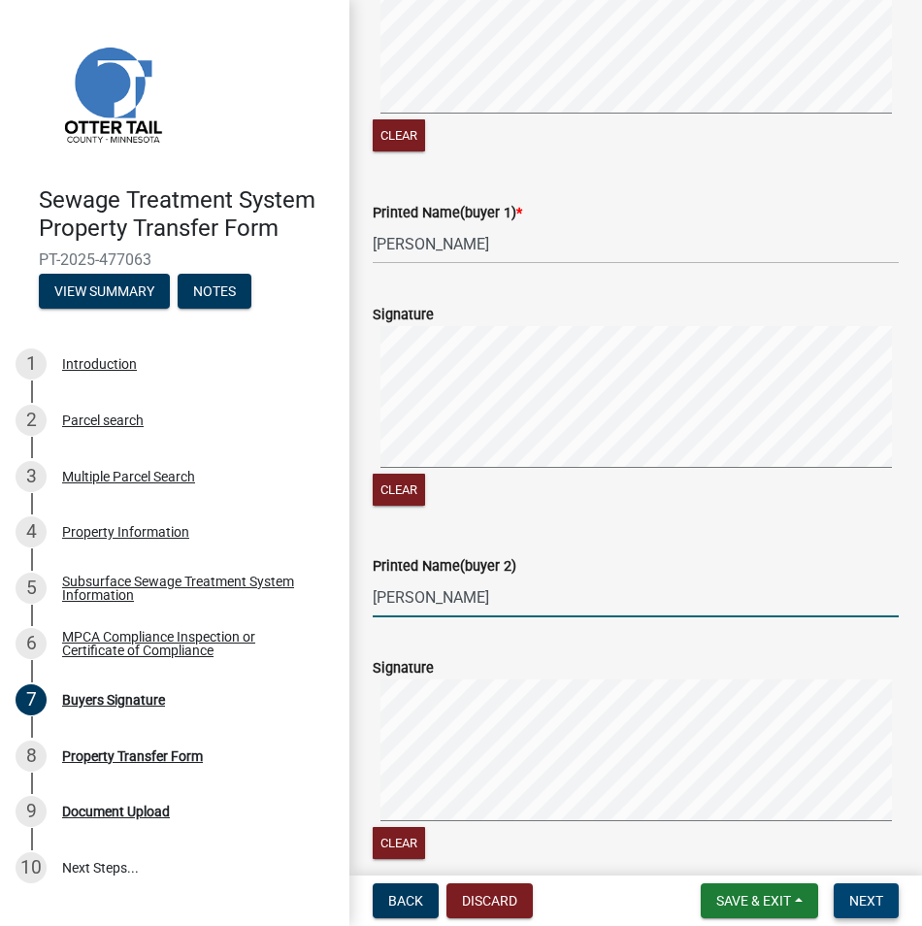
type input "[PERSON_NAME]"
click at [861, 893] on span "Next" at bounding box center [866, 901] width 34 height 16
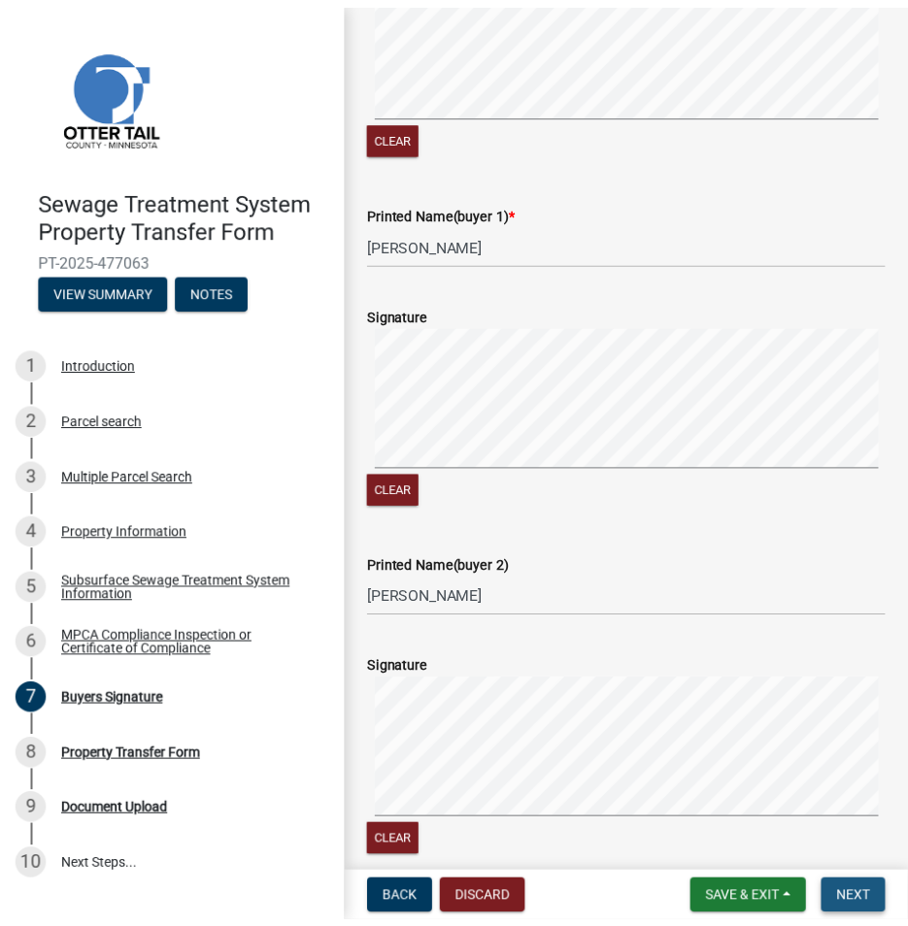
scroll to position [0, 0]
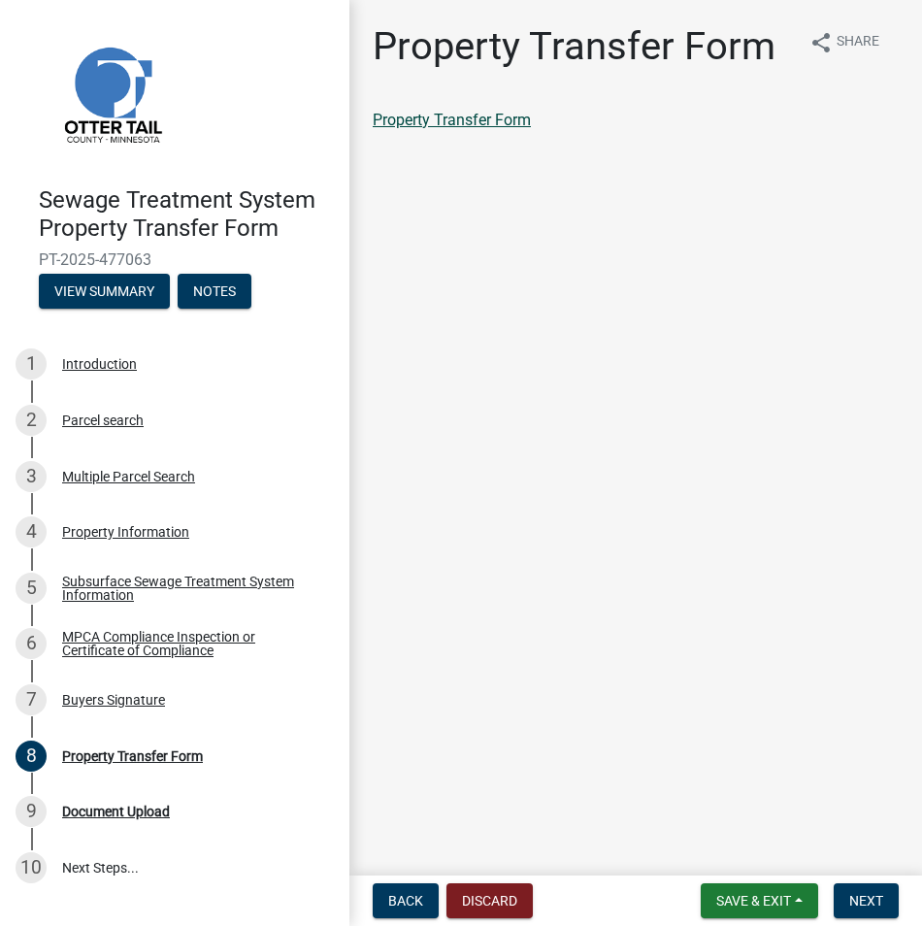
click at [428, 126] on link "Property Transfer Form" at bounding box center [452, 120] width 158 height 18
click at [865, 903] on span "Next" at bounding box center [866, 901] width 34 height 16
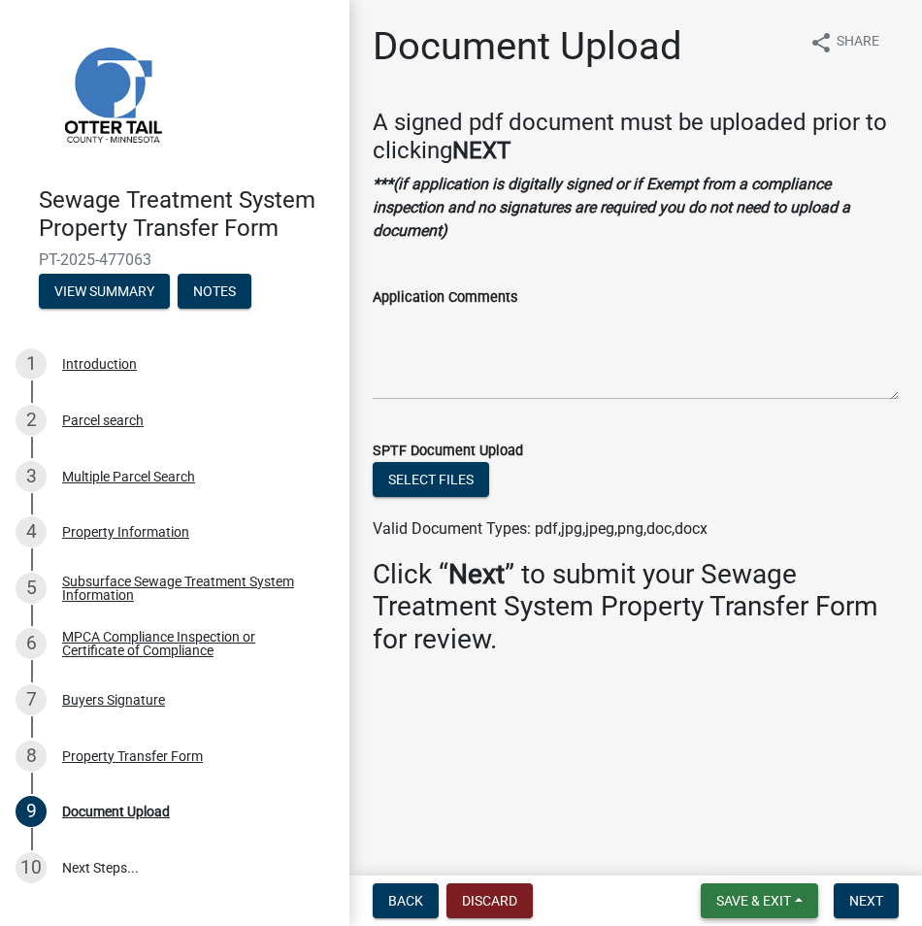
click at [772, 903] on span "Save & Exit" at bounding box center [753, 901] width 75 height 16
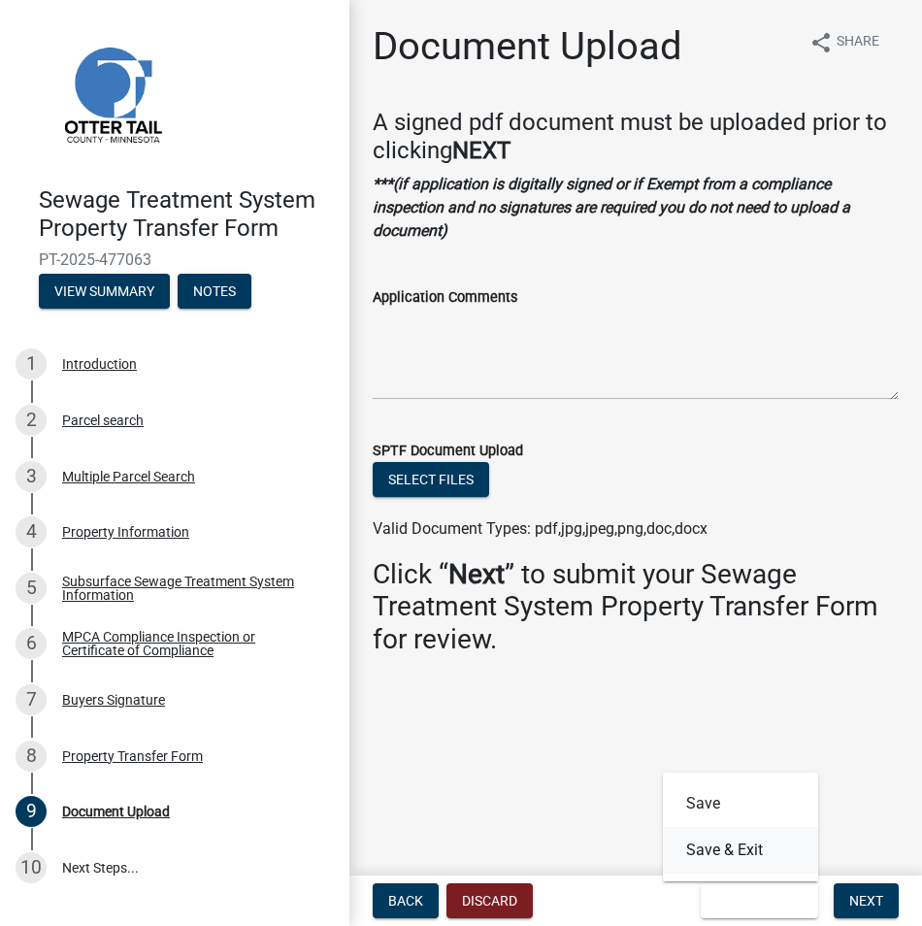
click at [725, 852] on button "Save & Exit" at bounding box center [740, 850] width 155 height 47
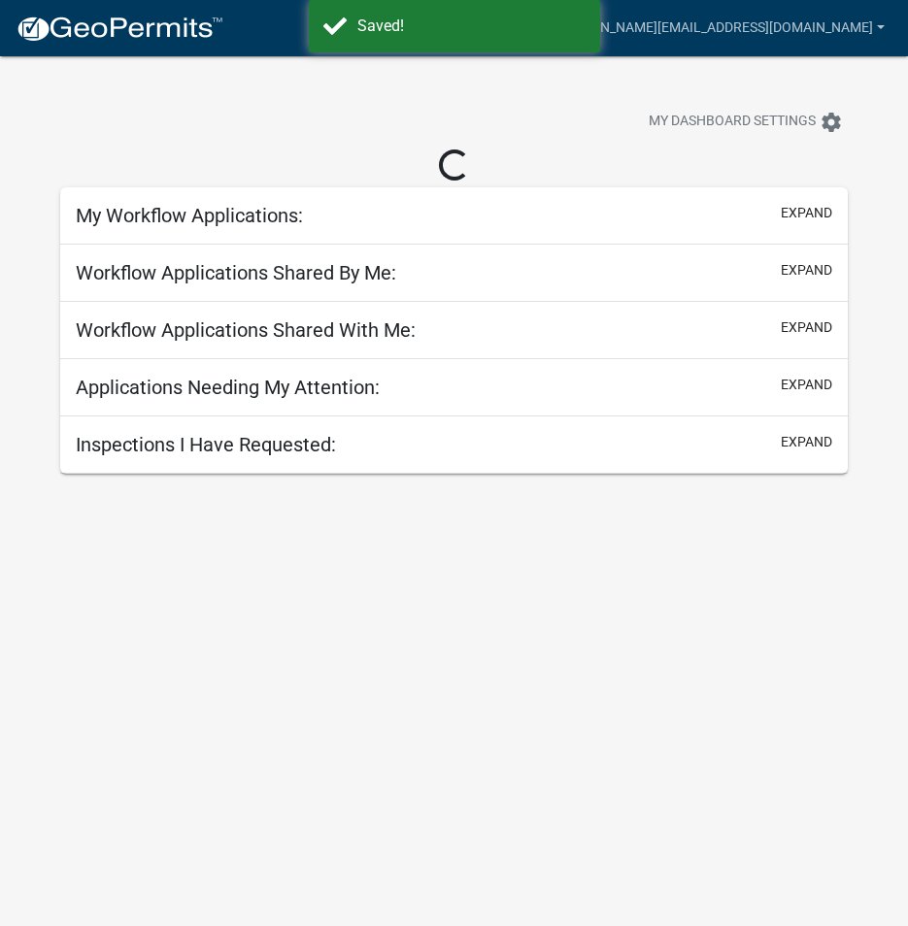
select select "3: 100"
